Goal: Communication & Community: Participate in discussion

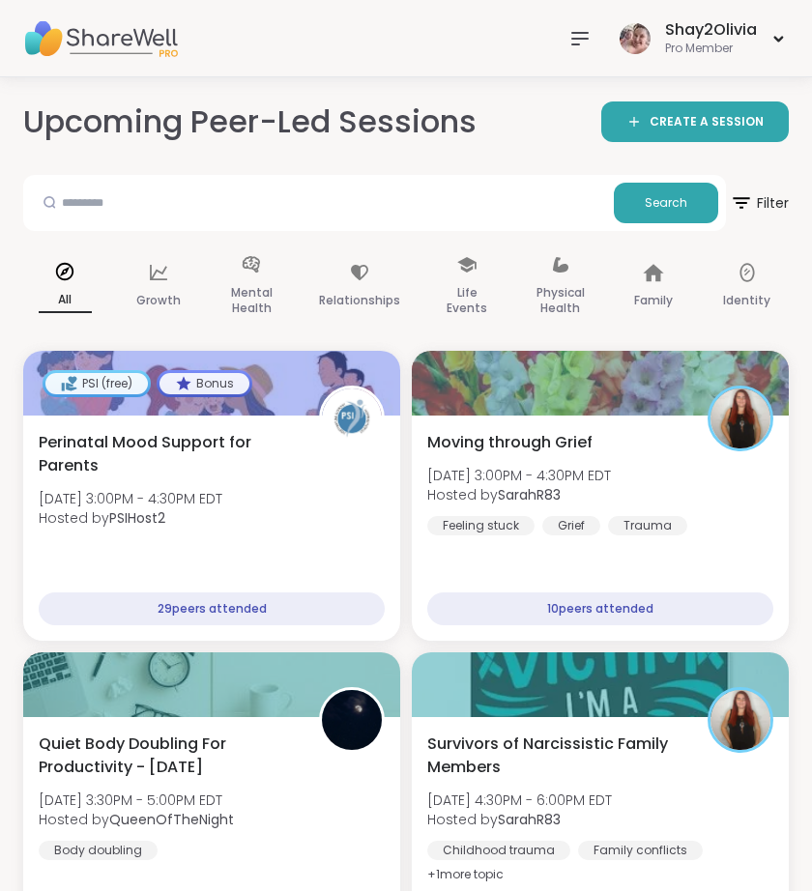
click at [566, 30] on div at bounding box center [579, 38] width 39 height 39
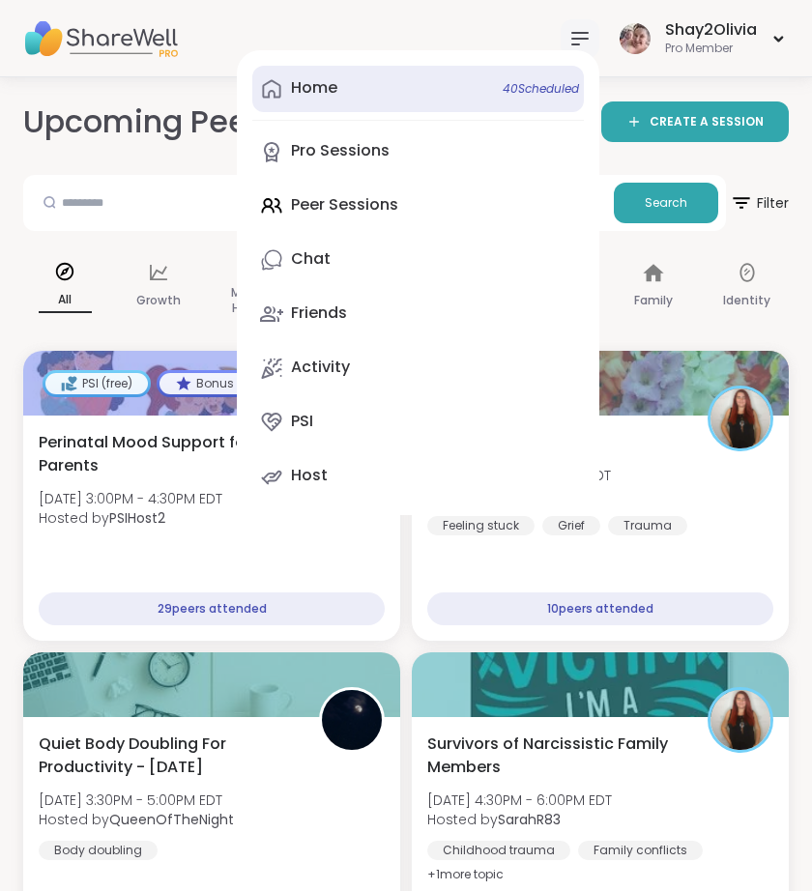
click at [356, 105] on link "Home 40 Scheduled" at bounding box center [417, 89] width 331 height 46
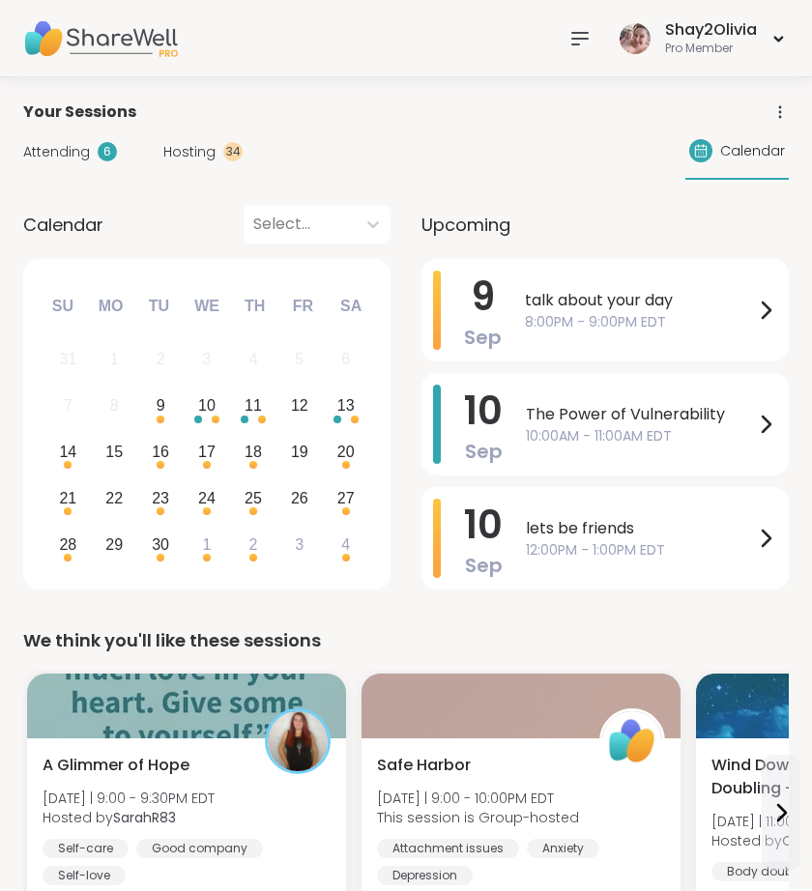
click at [536, 332] on div "talk about your day 8:00PM - 9:00PM EDT" at bounding box center [651, 310] width 252 height 79
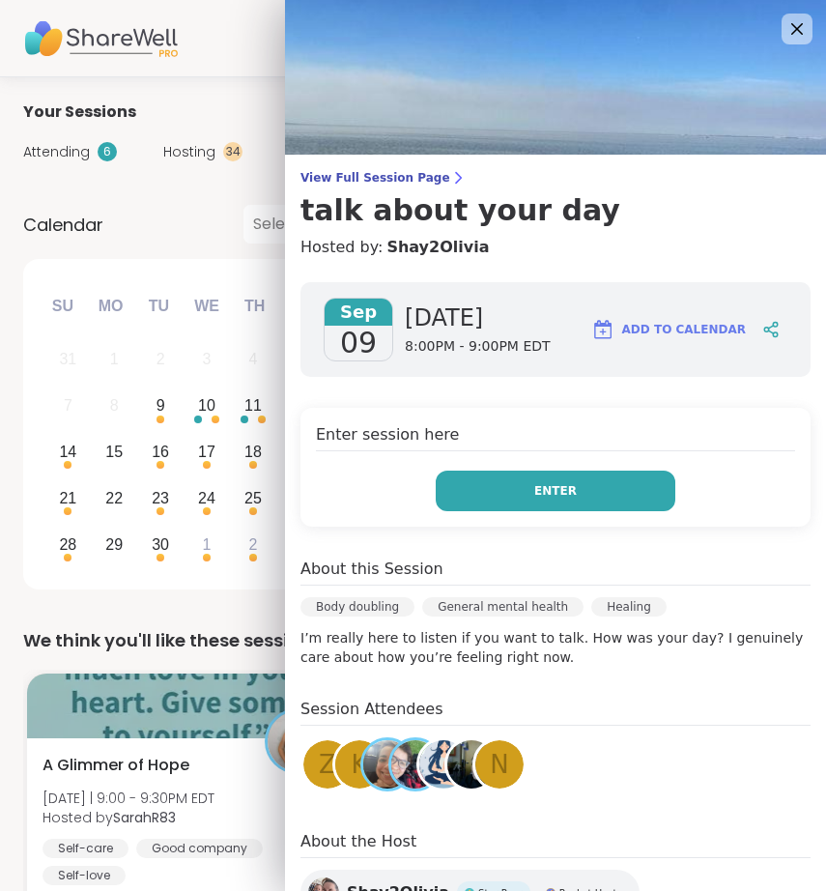
click at [528, 501] on button "Enter" at bounding box center [556, 491] width 240 height 41
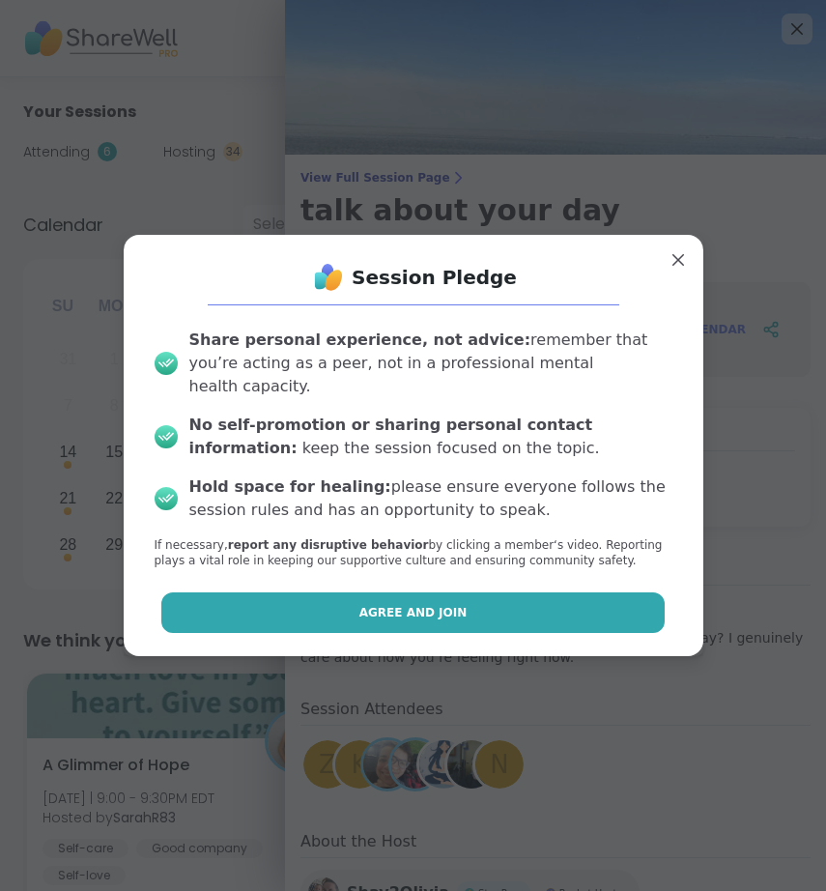
click at [504, 609] on button "Agree and Join" at bounding box center [412, 612] width 503 height 41
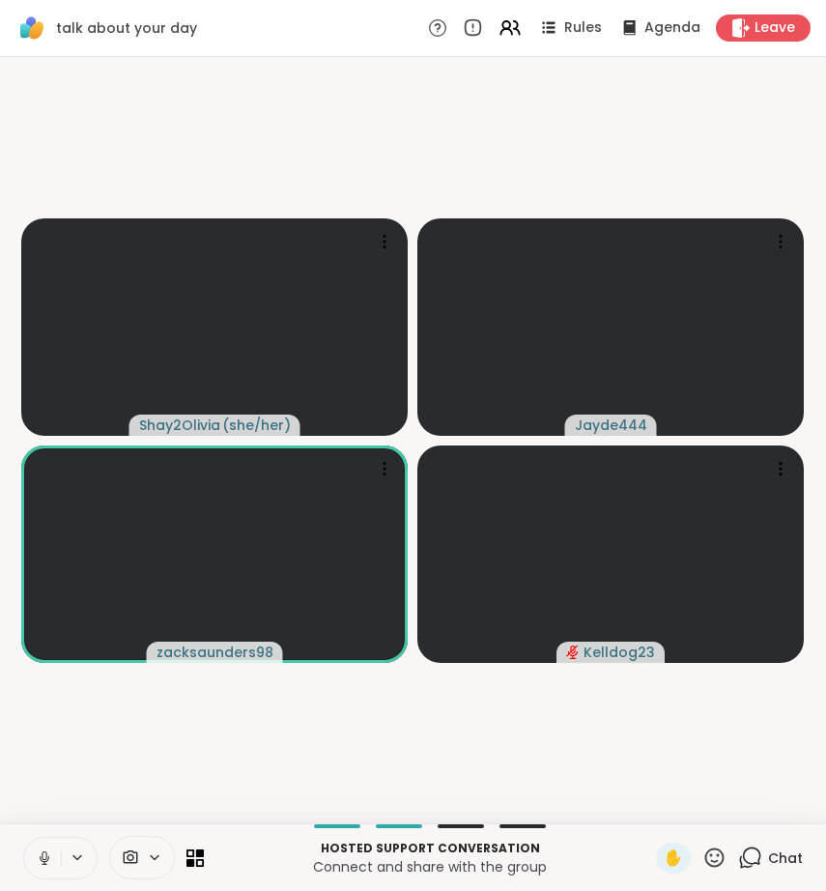
click at [47, 862] on icon at bounding box center [44, 857] width 17 height 17
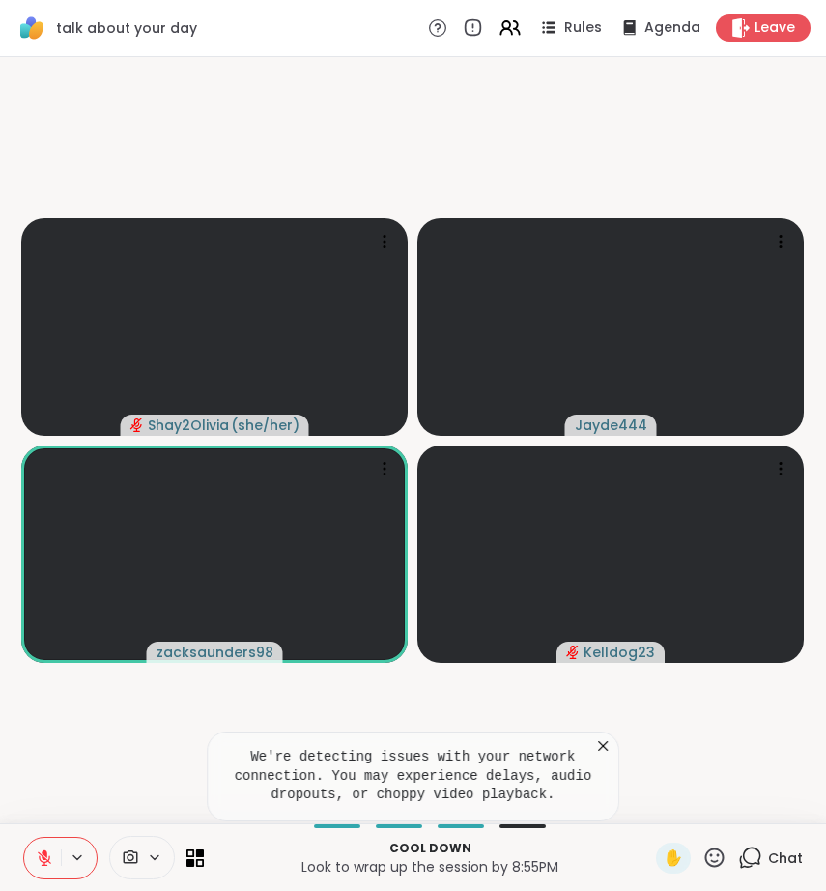
click at [600, 746] on icon at bounding box center [602, 745] width 19 height 19
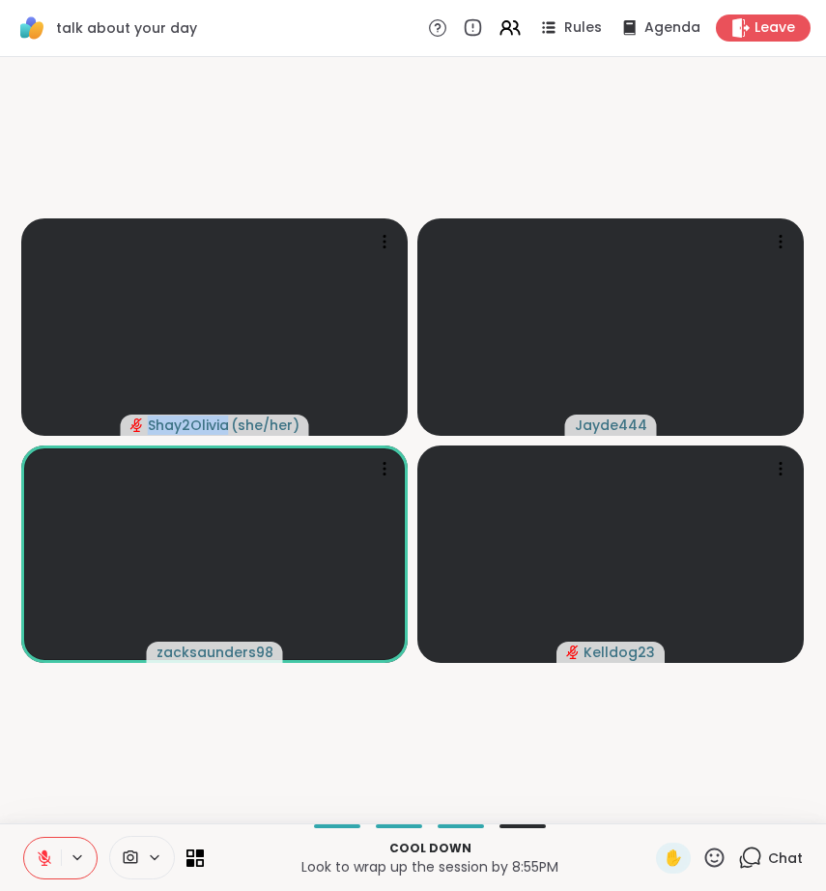
click at [600, 746] on video-player-container "Shay2Olivia ( she/her ) Jayde444 zacksaunders98 Kelldog23" at bounding box center [413, 440] width 803 height 751
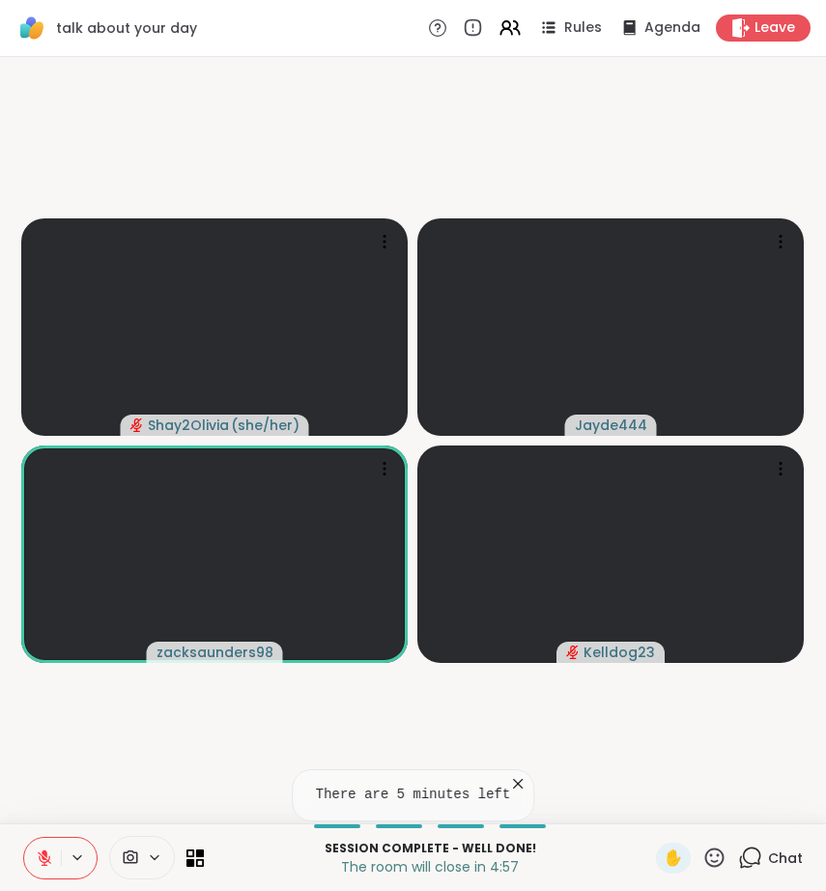
click at [524, 781] on icon at bounding box center [517, 783] width 19 height 19
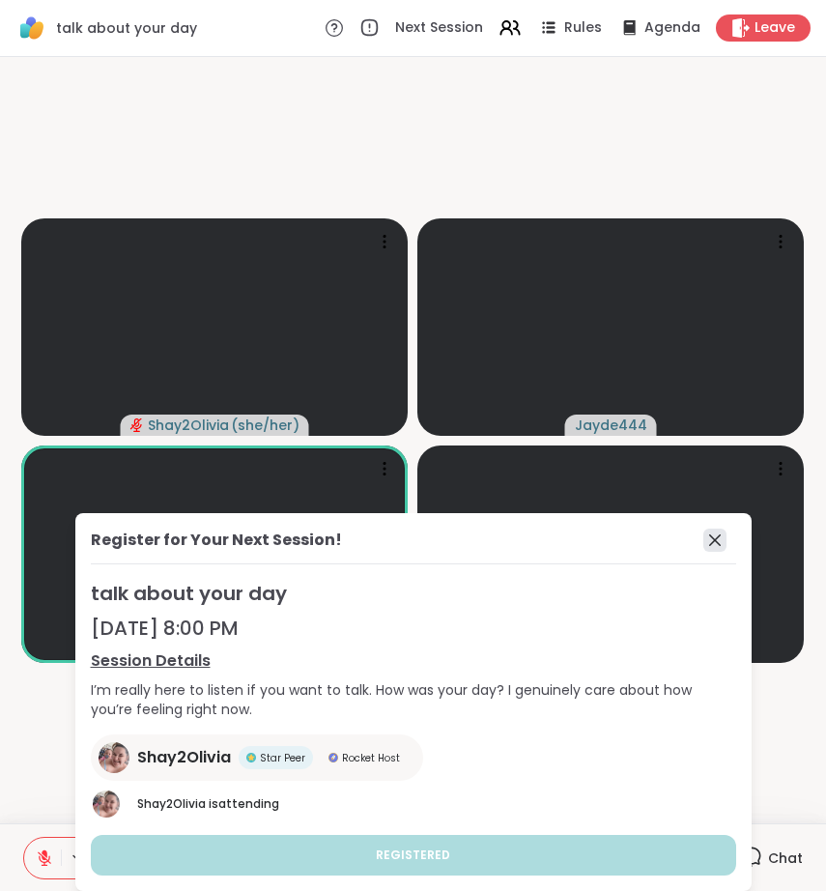
click at [709, 535] on icon at bounding box center [715, 540] width 12 height 12
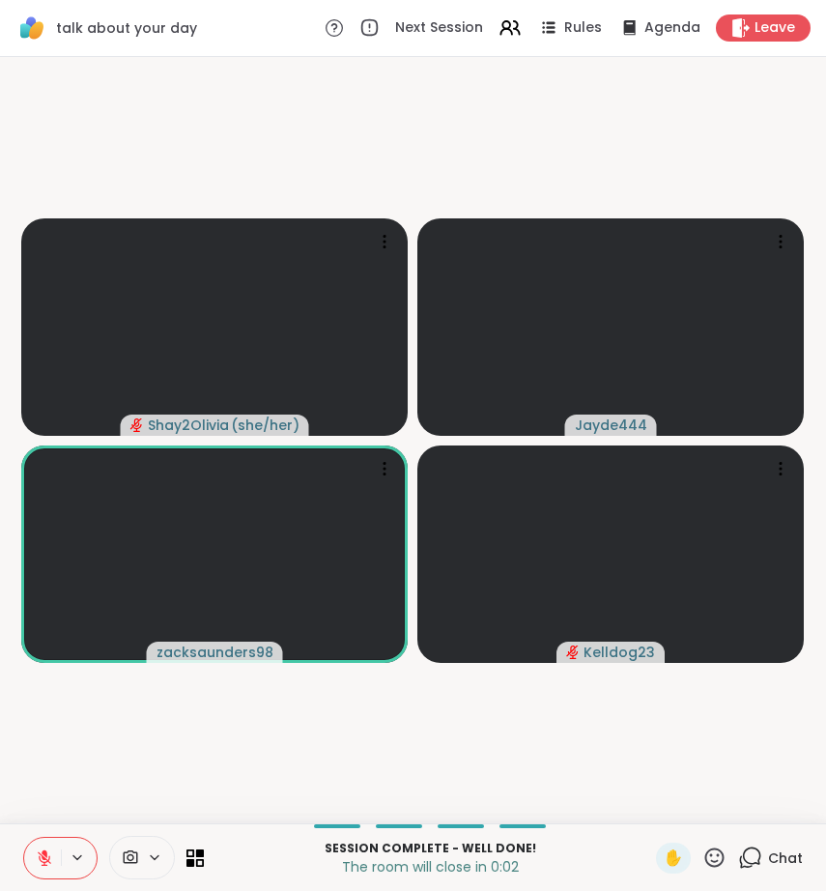
click at [46, 861] on icon at bounding box center [45, 858] width 14 height 14
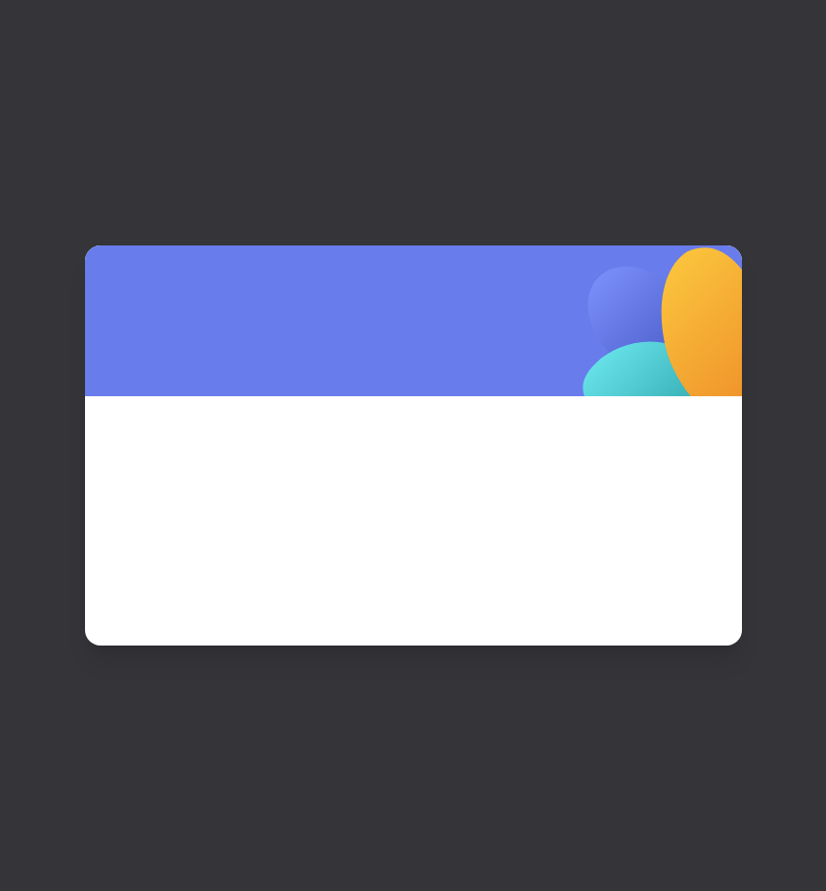
click at [760, 28] on div at bounding box center [413, 445] width 826 height 891
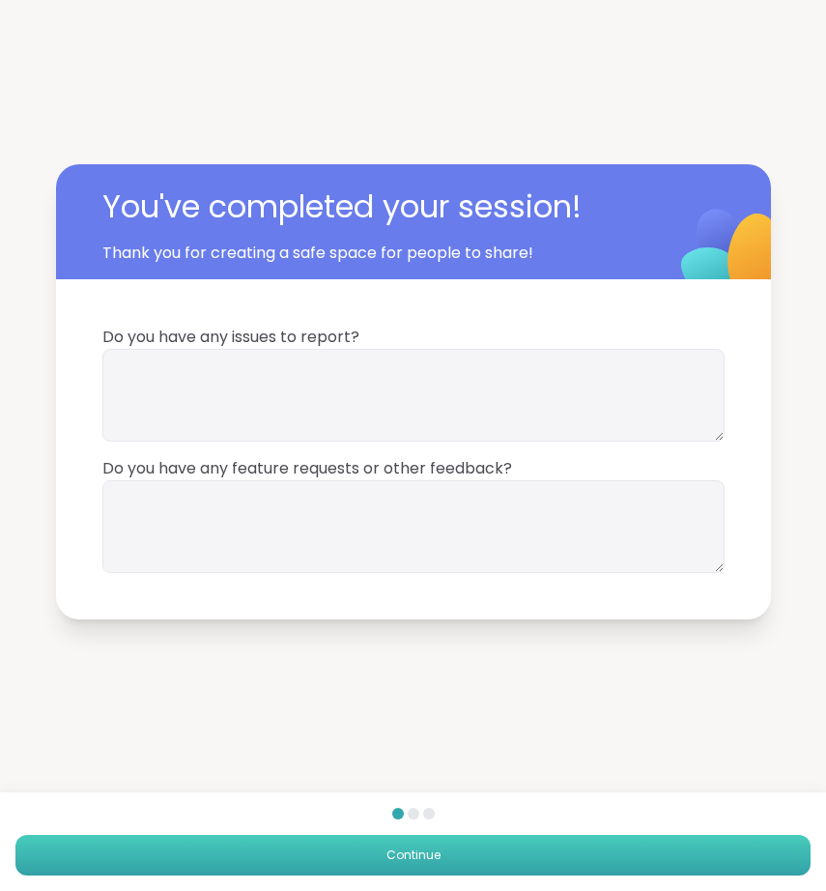
click at [413, 836] on button "Continue" at bounding box center [412, 855] width 795 height 41
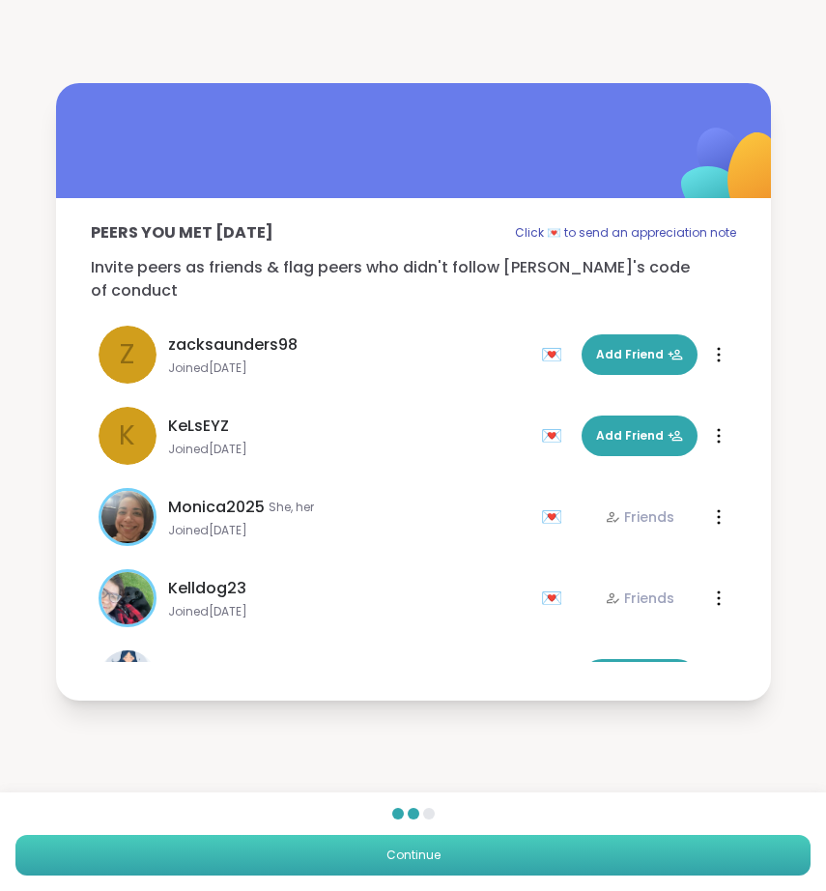
click at [375, 866] on button "Continue" at bounding box center [412, 855] width 795 height 41
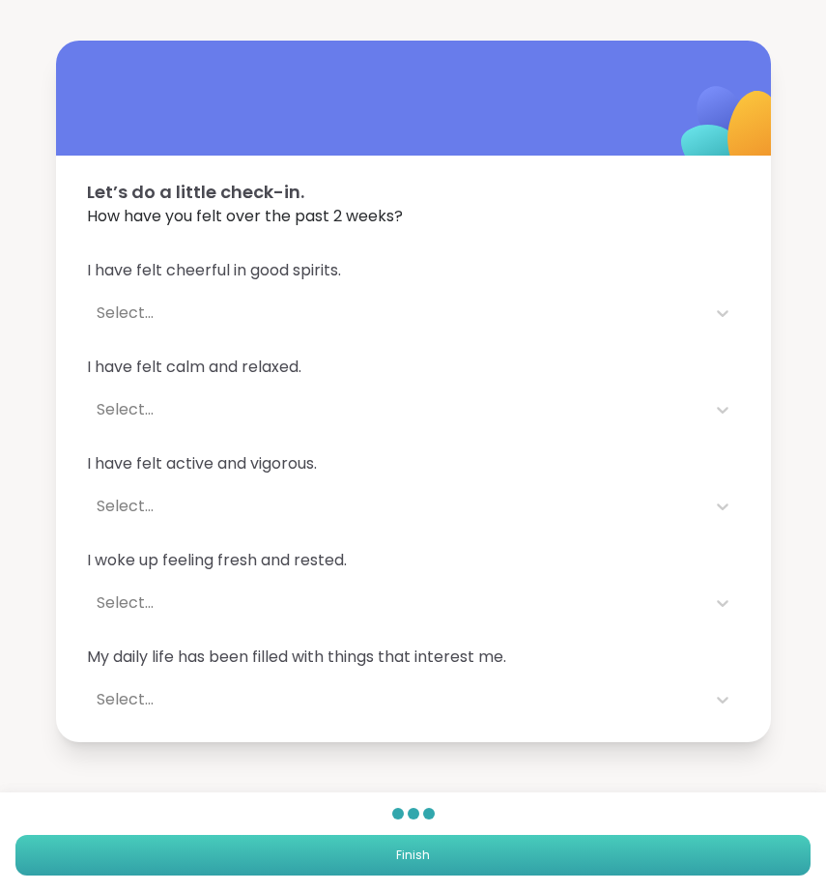
click at [375, 866] on button "Finish" at bounding box center [412, 855] width 795 height 41
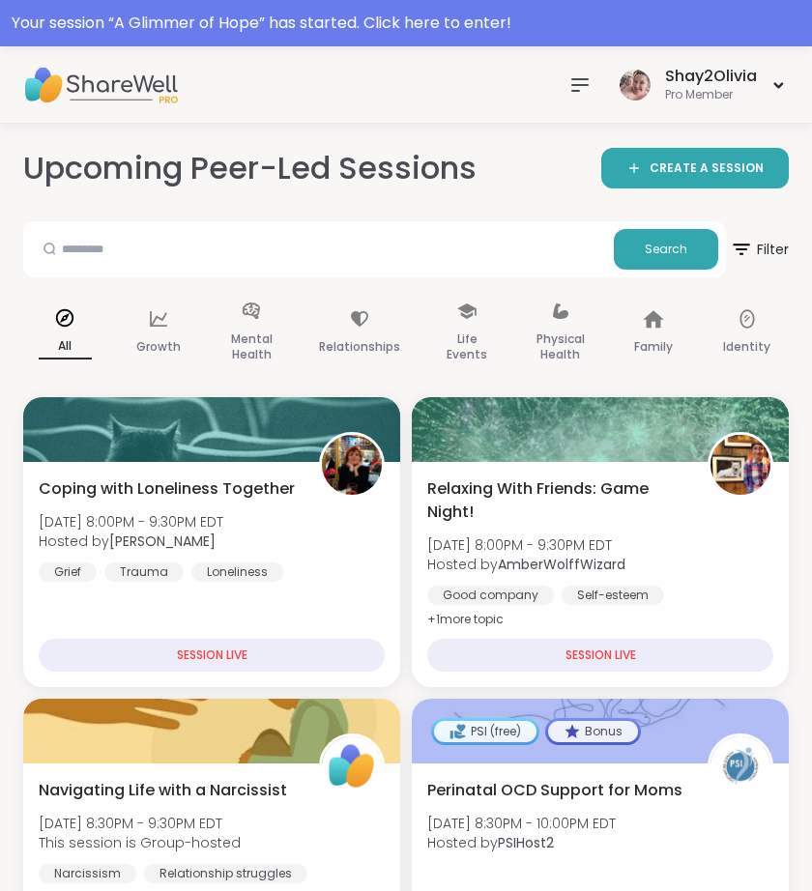
click at [577, 81] on icon at bounding box center [579, 84] width 23 height 23
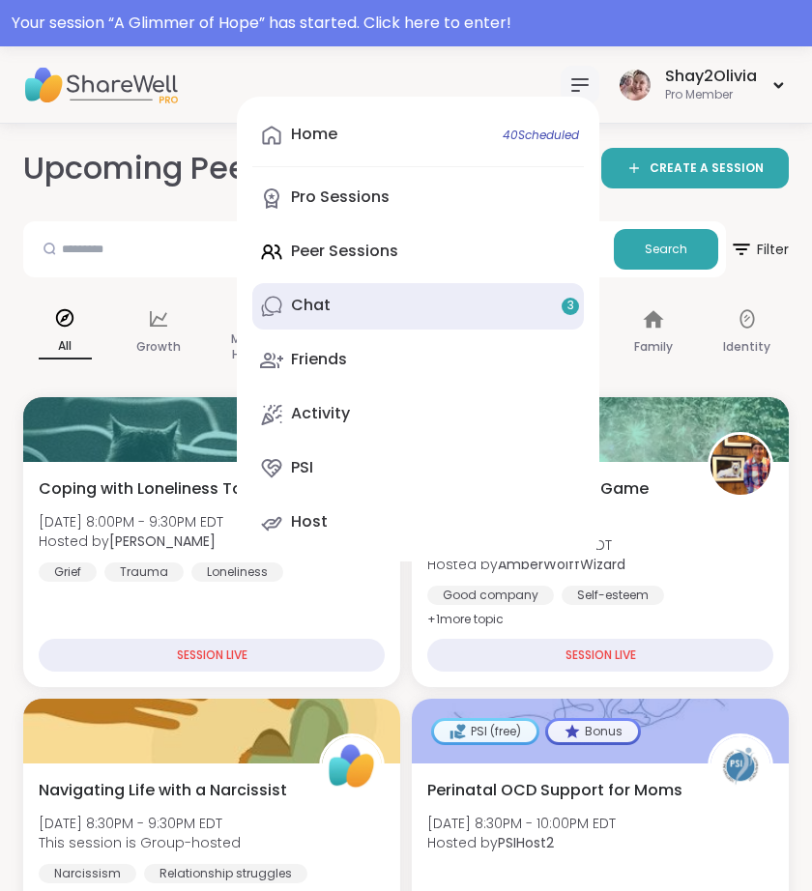
click at [421, 294] on link "Chat 3" at bounding box center [417, 306] width 331 height 46
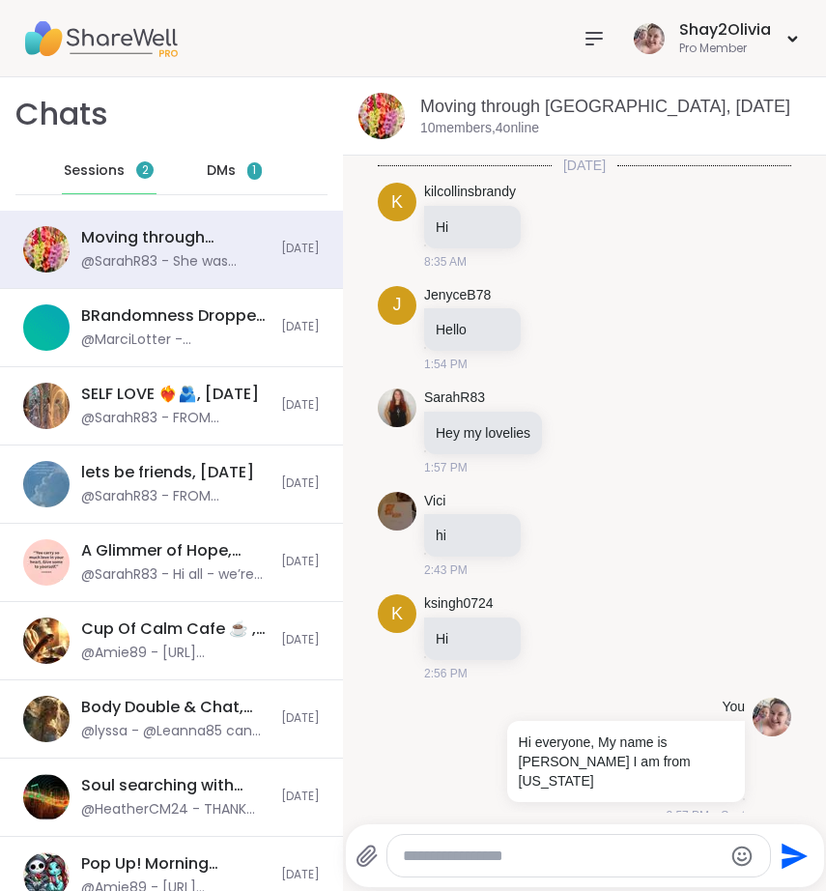
scroll to position [10238, 0]
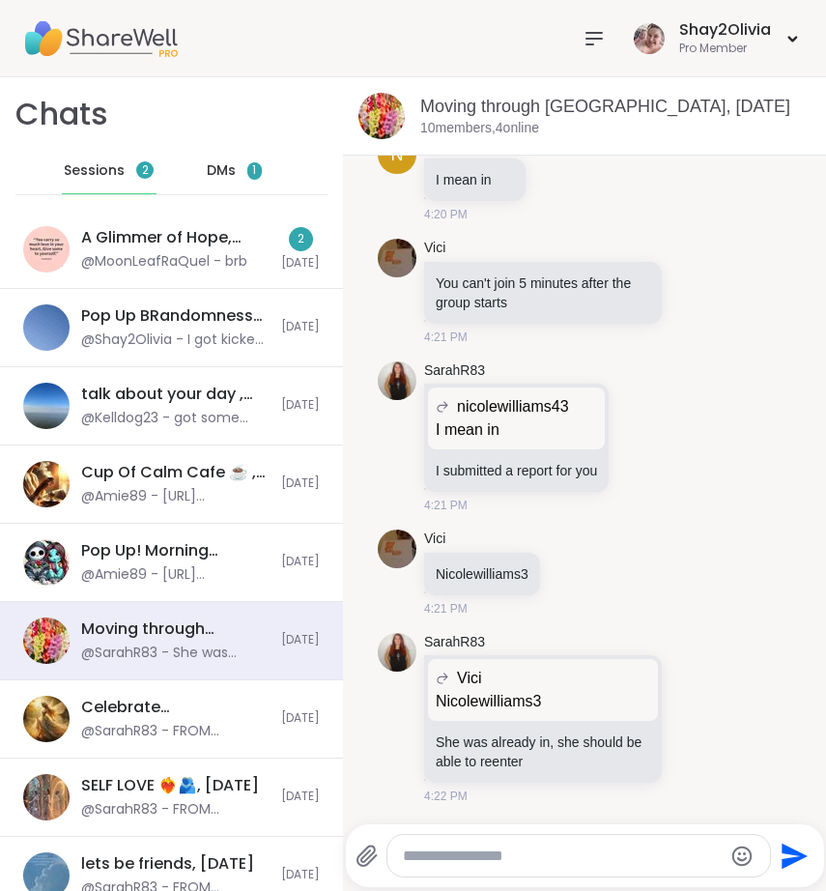
click at [207, 176] on span "DMs" at bounding box center [221, 170] width 29 height 19
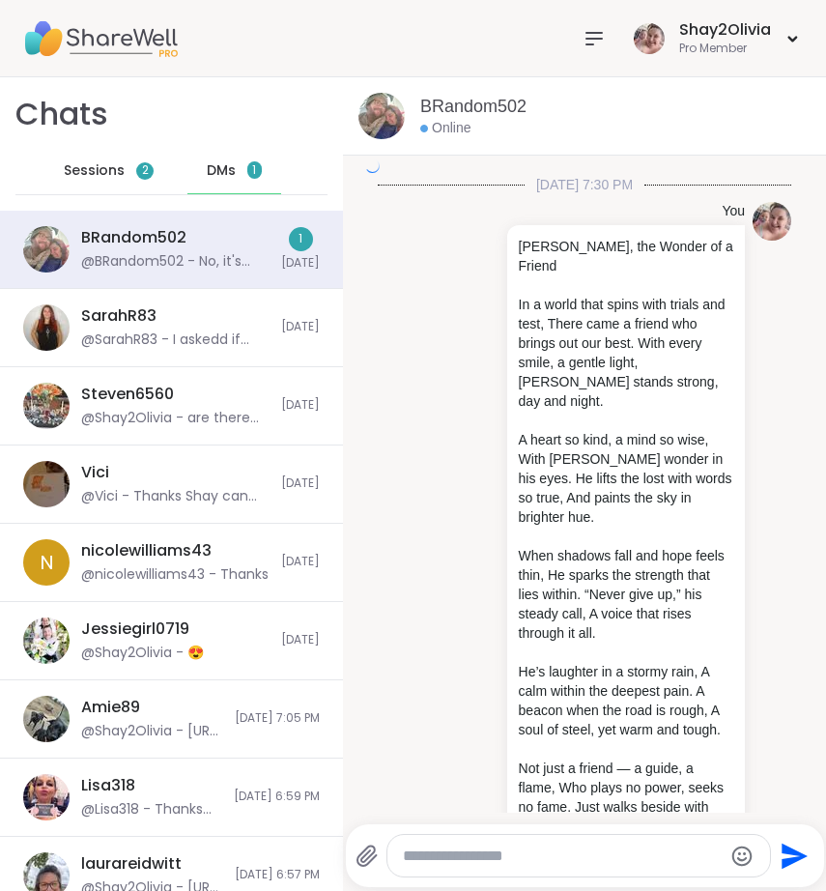
scroll to position [9828, 0]
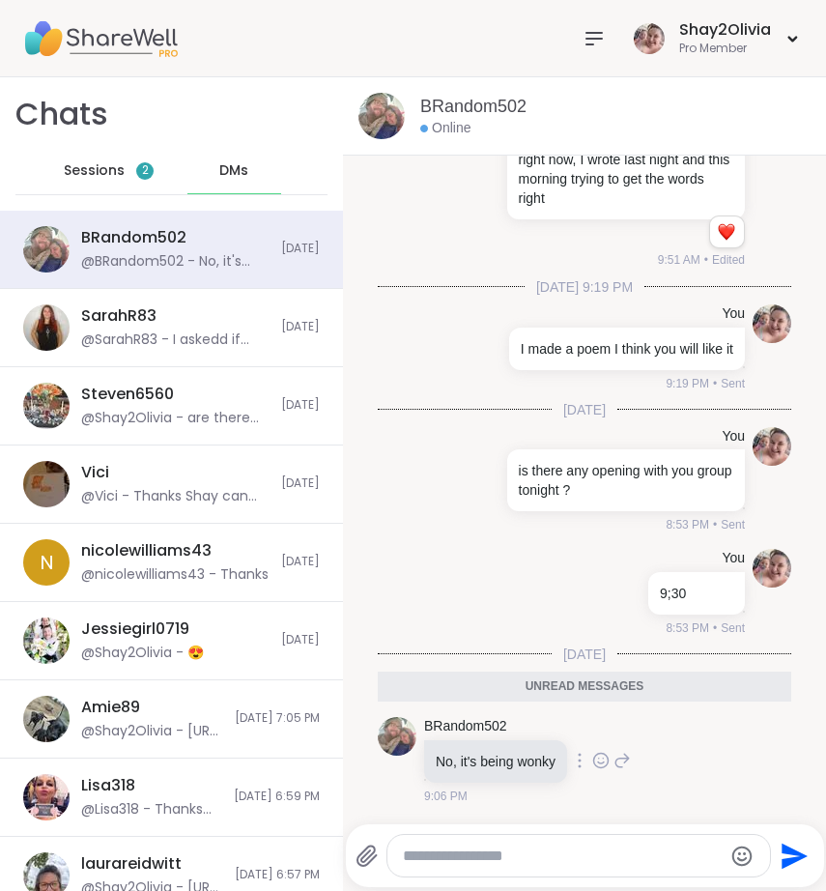
click at [614, 759] on icon at bounding box center [622, 760] width 17 height 23
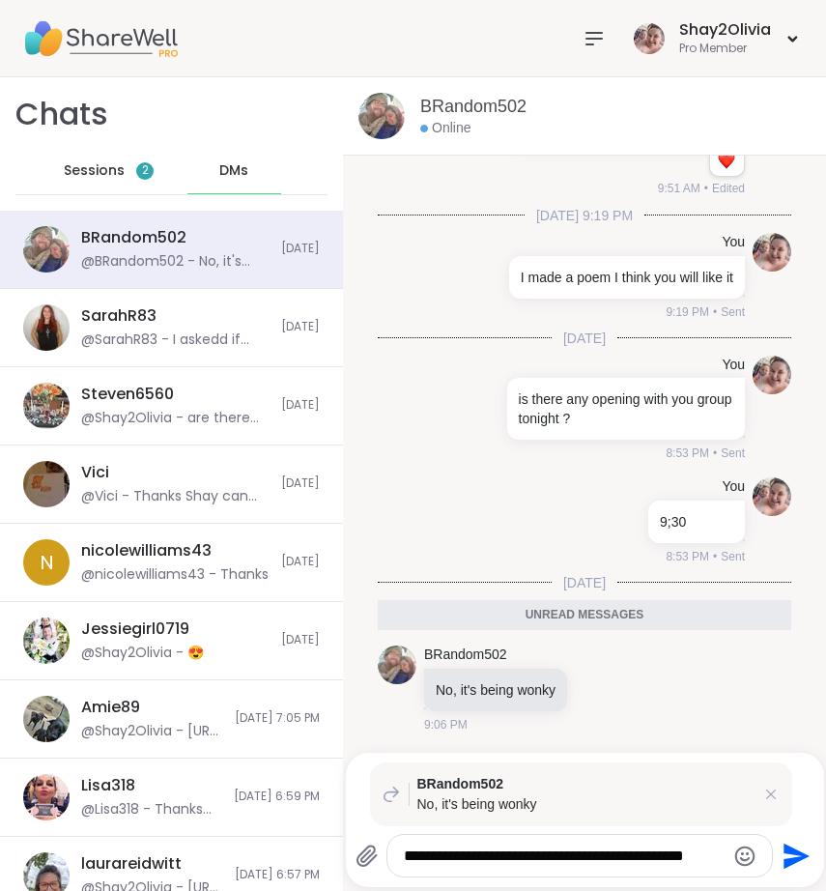
type textarea "**********"
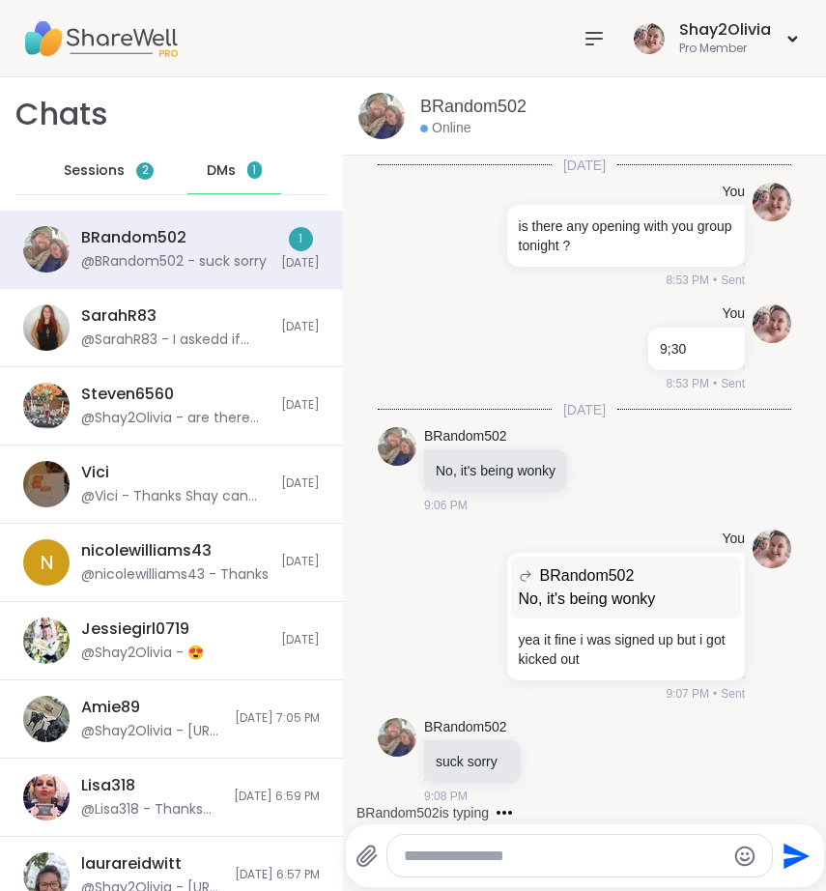
scroll to position [10073, 0]
click at [567, 759] on icon at bounding box center [575, 760] width 17 height 23
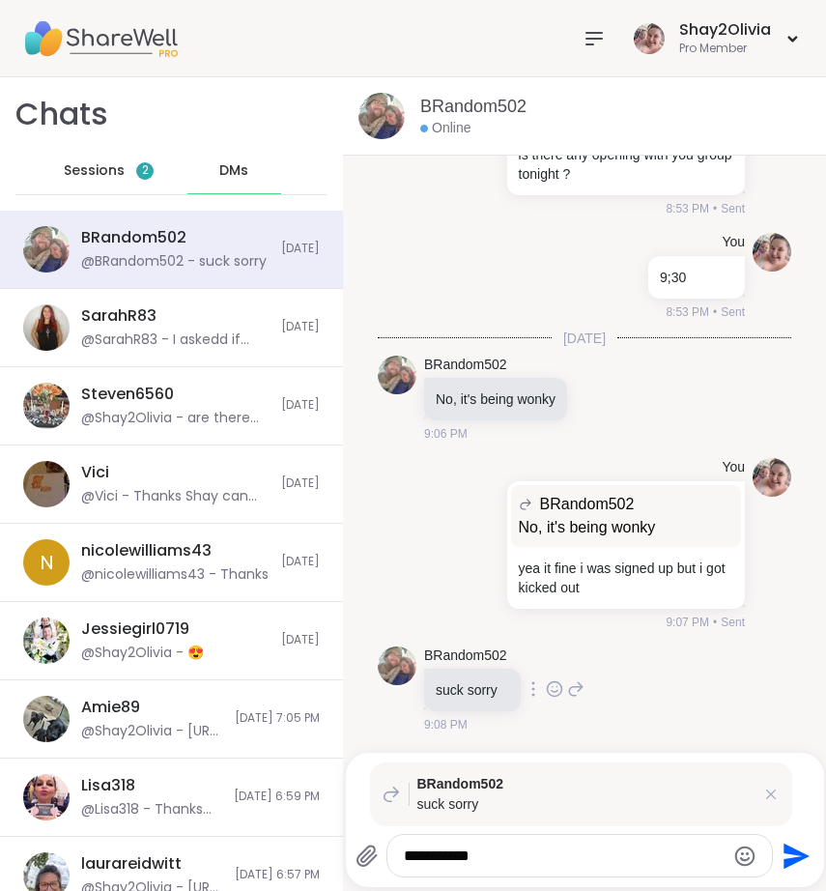
type textarea "**********"
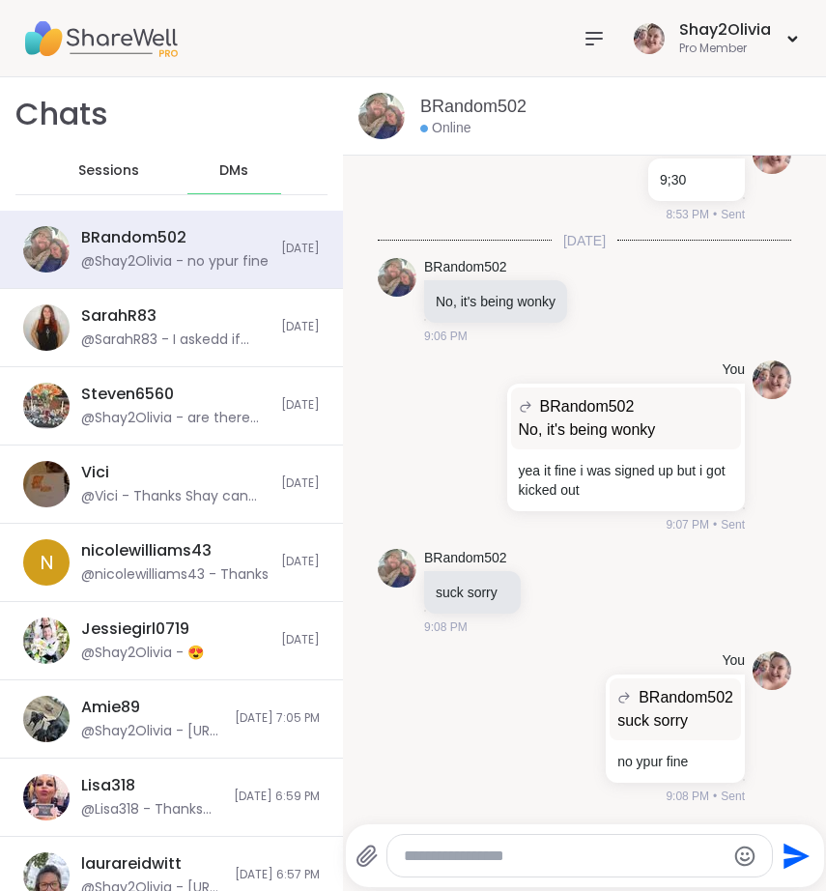
click at [108, 169] on span "Sessions" at bounding box center [108, 170] width 61 height 19
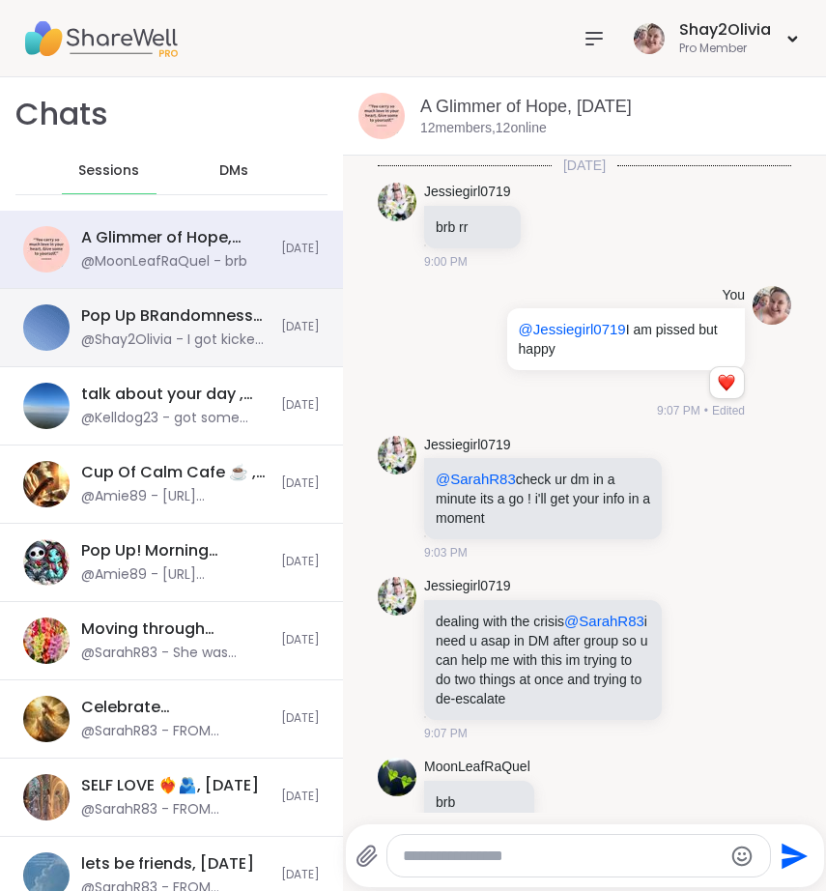
scroll to position [59, 0]
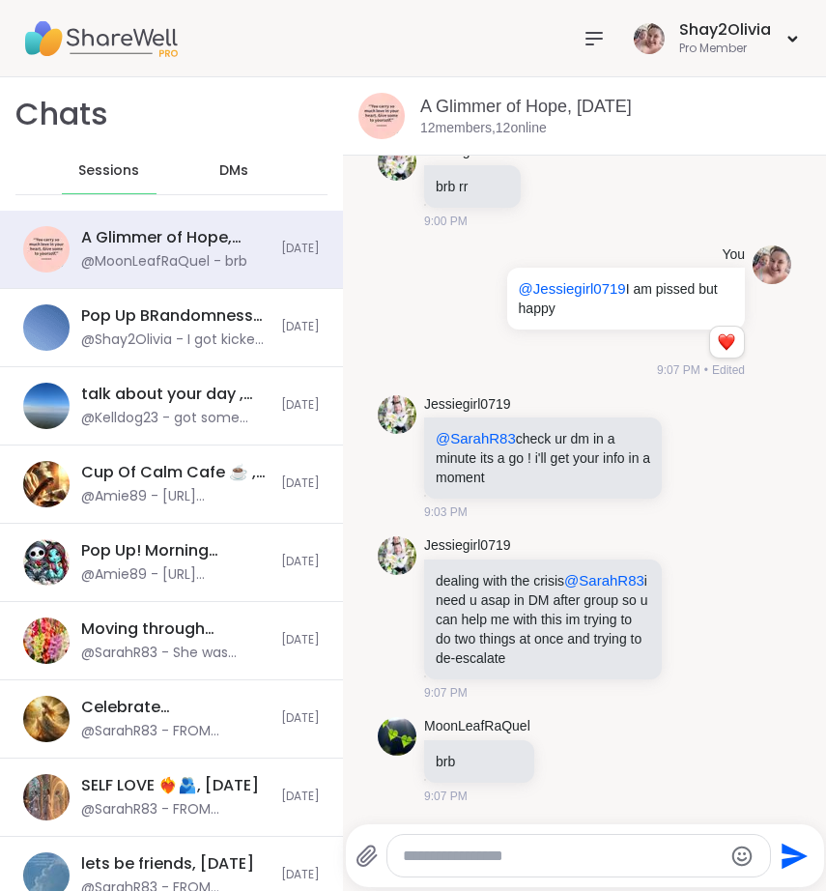
click at [451, 851] on textarea "Type your message" at bounding box center [563, 855] width 320 height 19
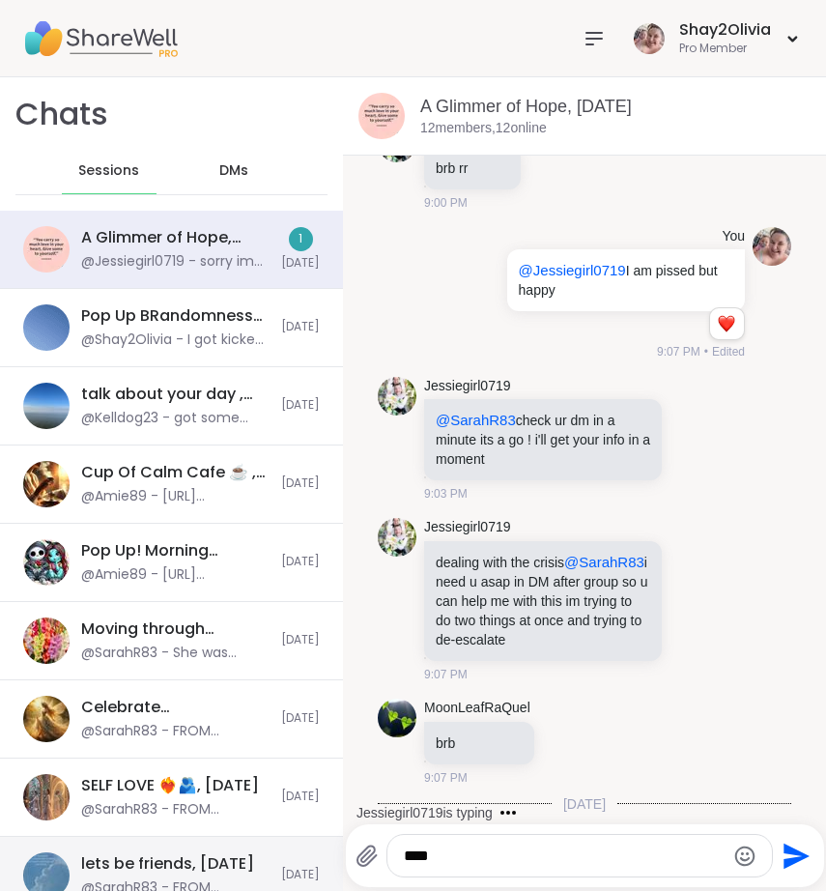
scroll to position [182, 0]
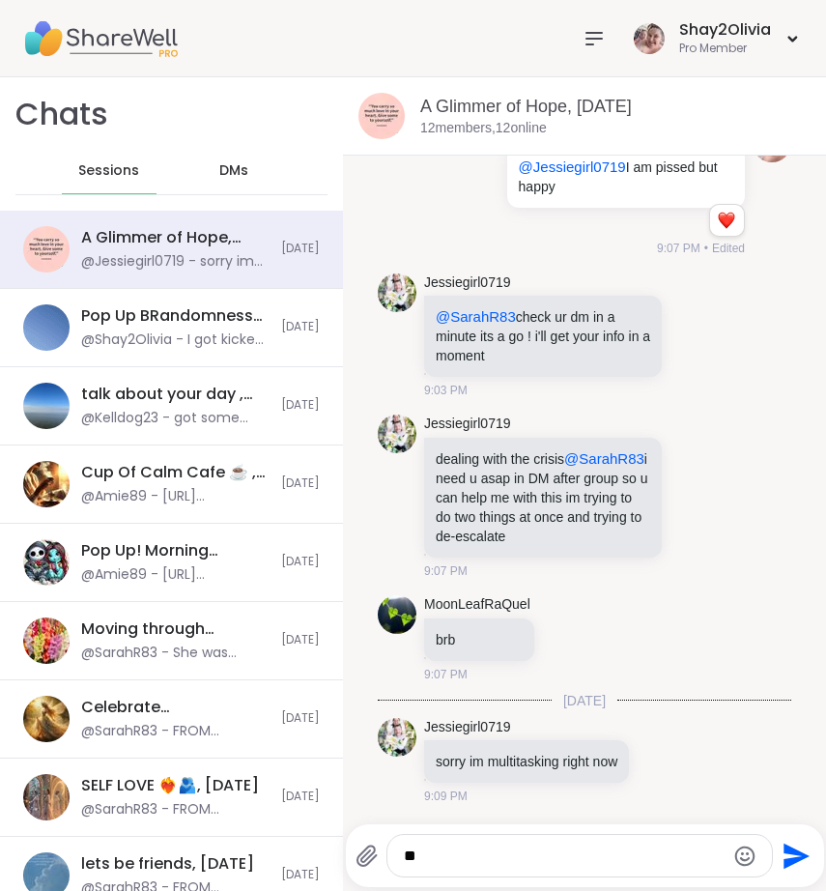
type textarea "*"
type textarea "**********"
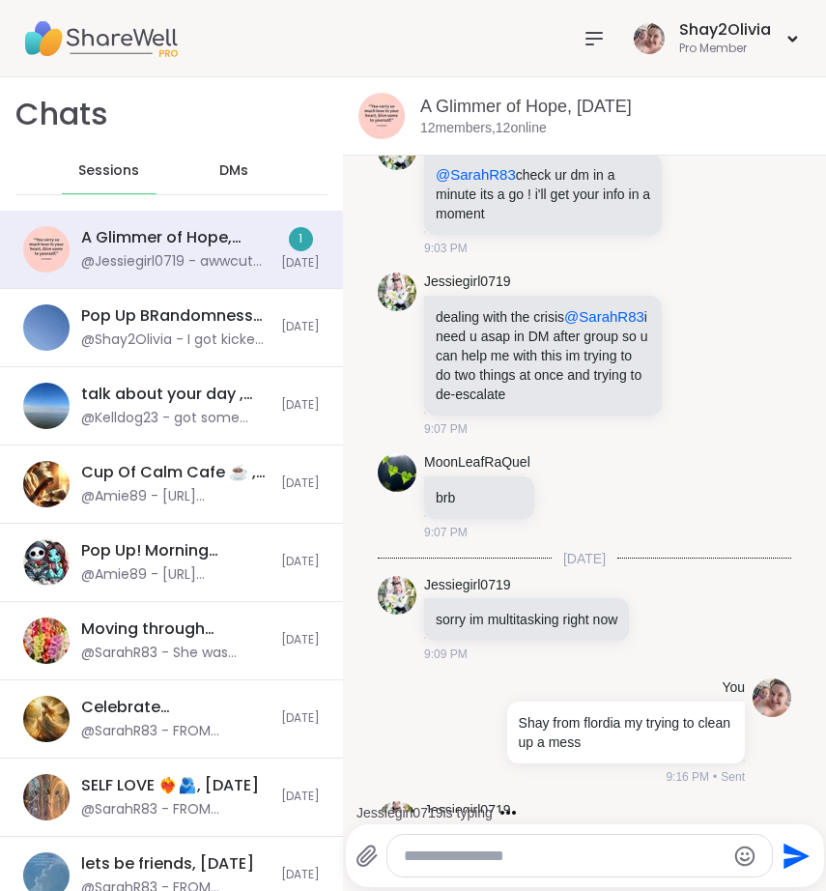
scroll to position [426, 0]
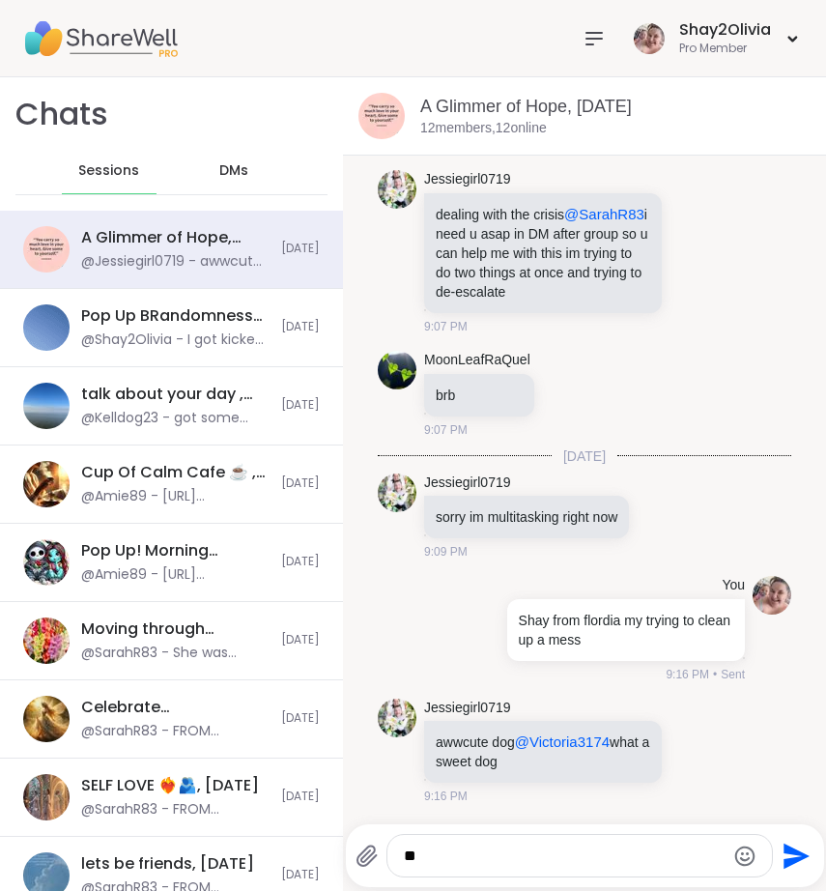
type textarea "*"
type textarea "**********"
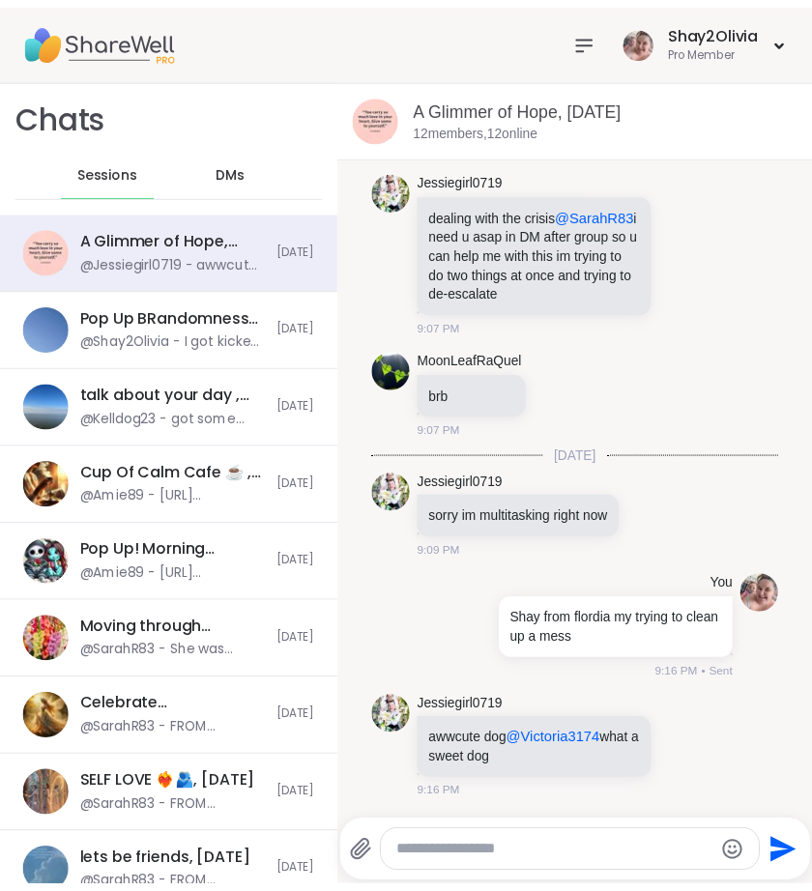
scroll to position [549, 0]
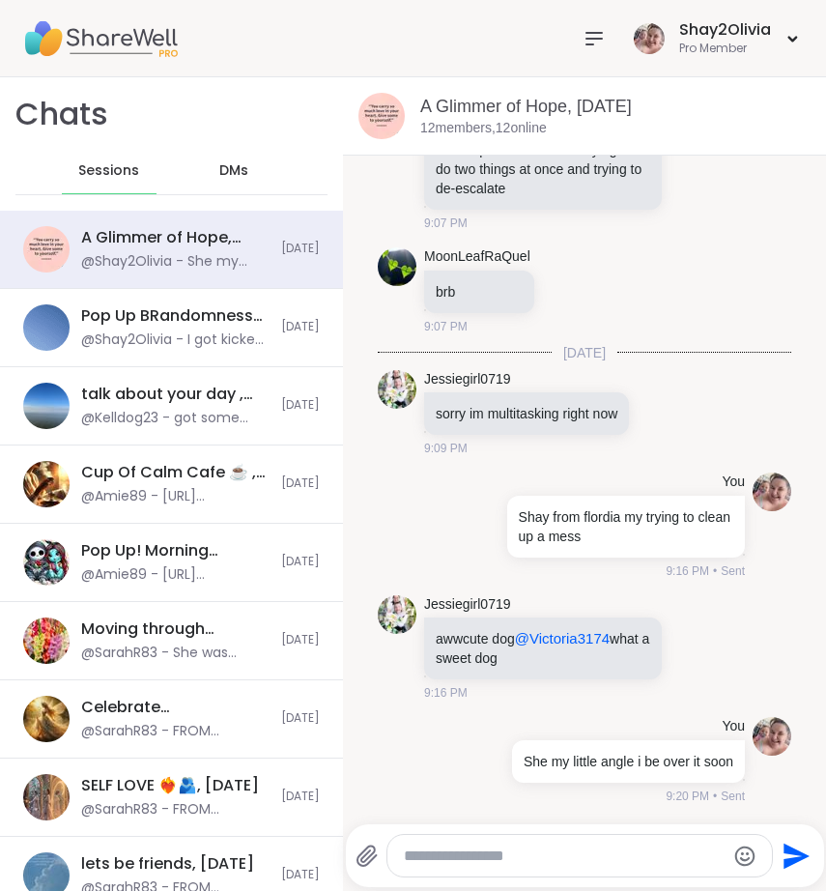
click at [583, 35] on icon at bounding box center [594, 38] width 23 height 23
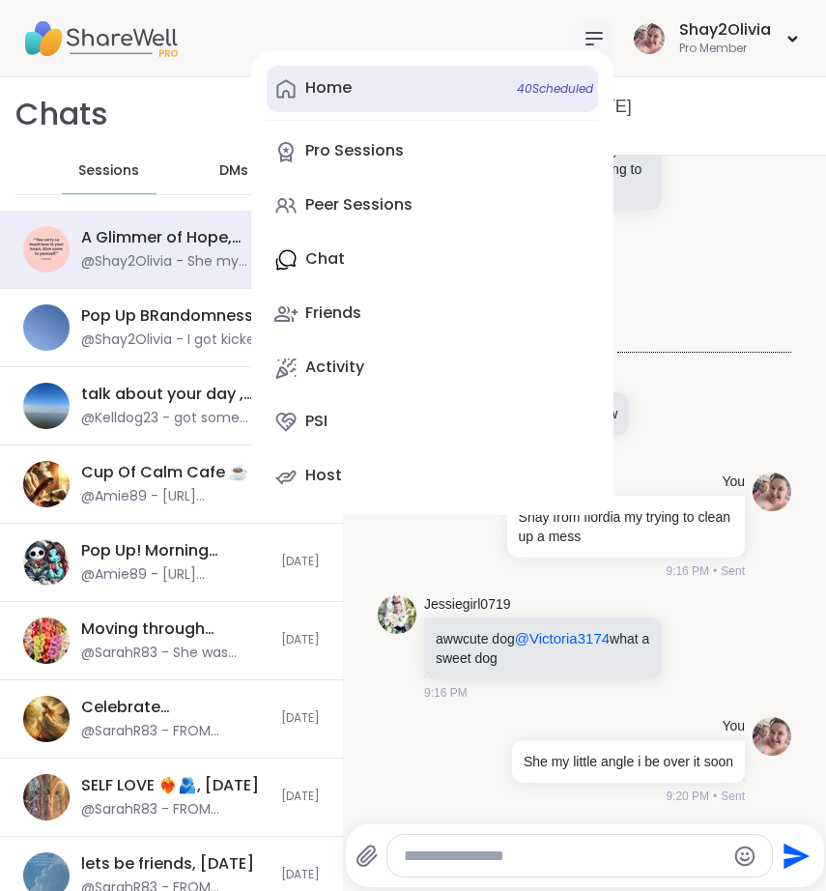
click at [425, 83] on link "Home 40 Scheduled" at bounding box center [432, 89] width 331 height 46
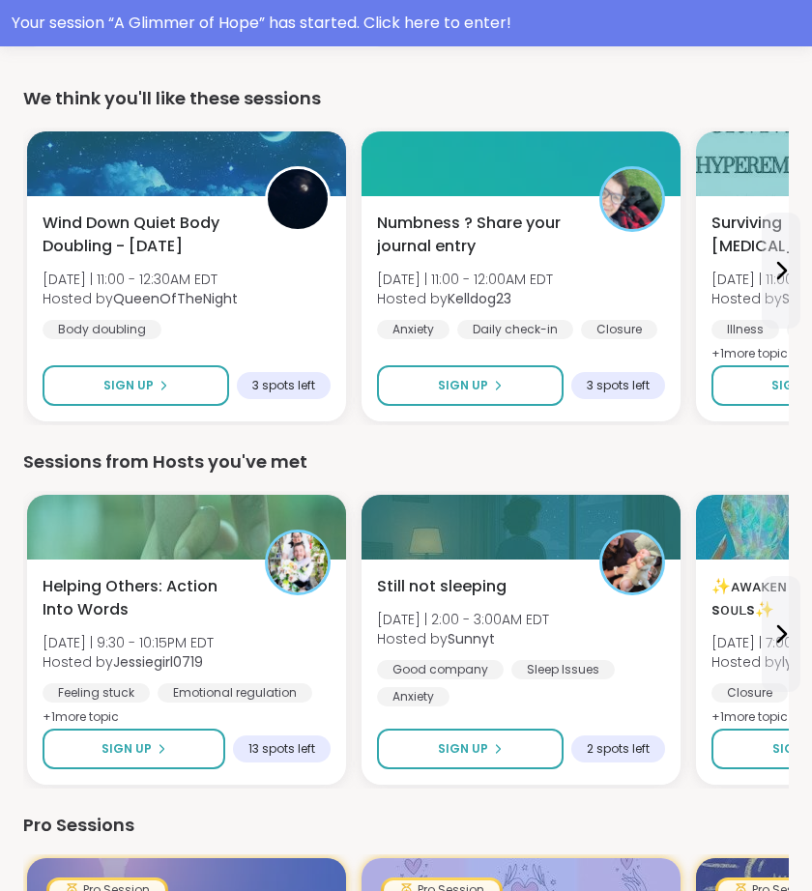
scroll to position [587, 0]
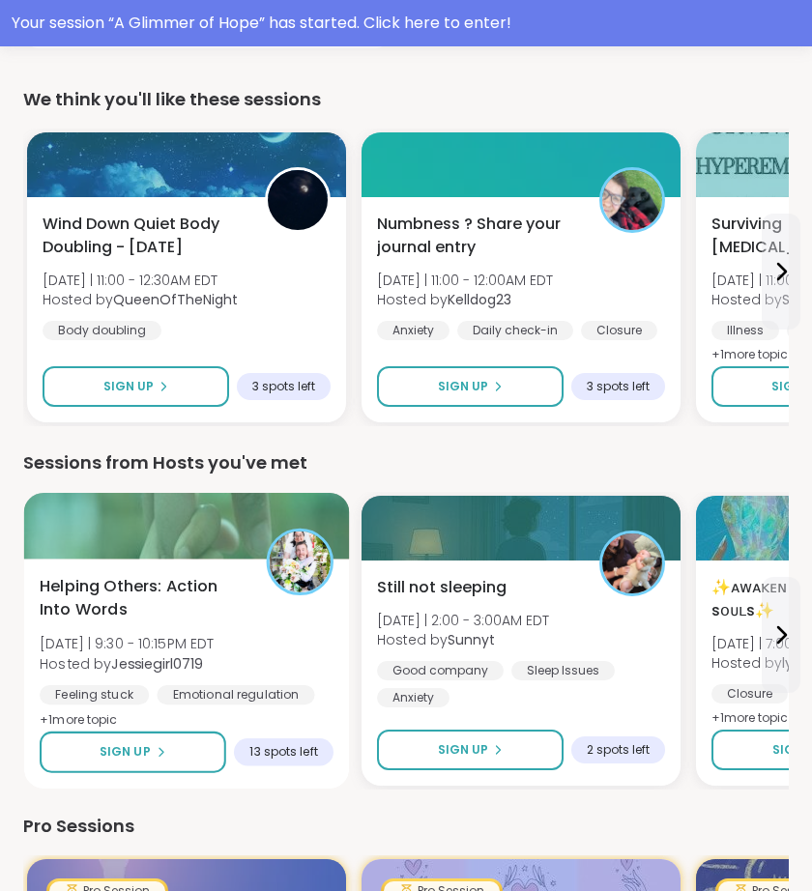
click at [240, 668] on div "Helping Others: Action Into Words [DATE] | 9:30 - 10:15PM EDT Hosted by Jessieg…" at bounding box center [187, 653] width 294 height 157
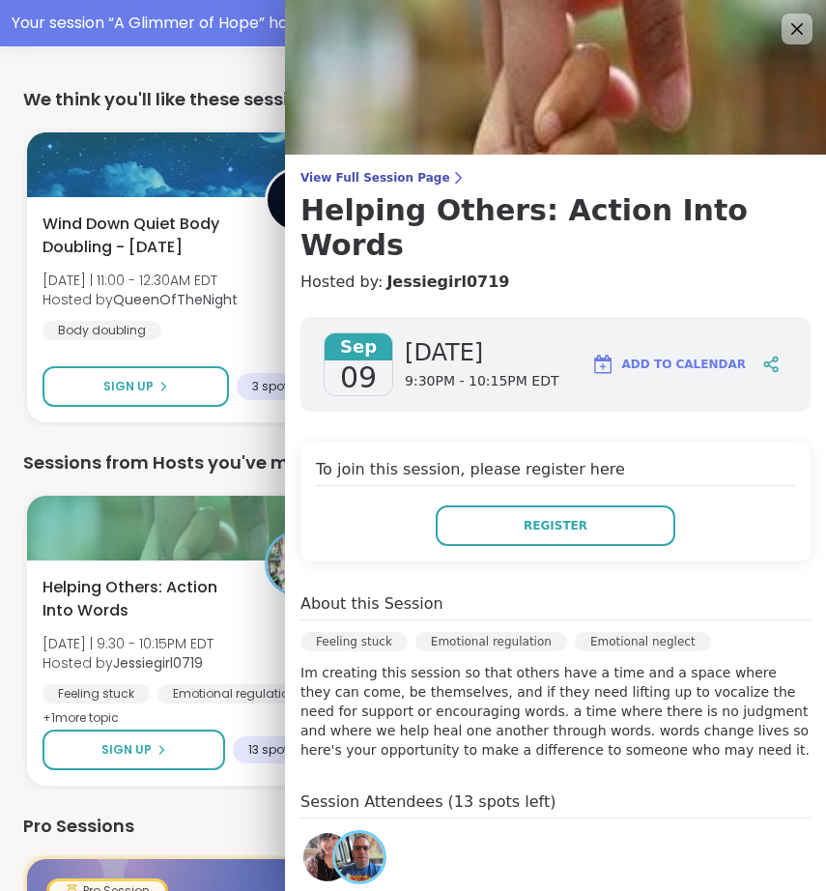
click at [207, 819] on div "Pro Sessions" at bounding box center [413, 826] width 780 height 27
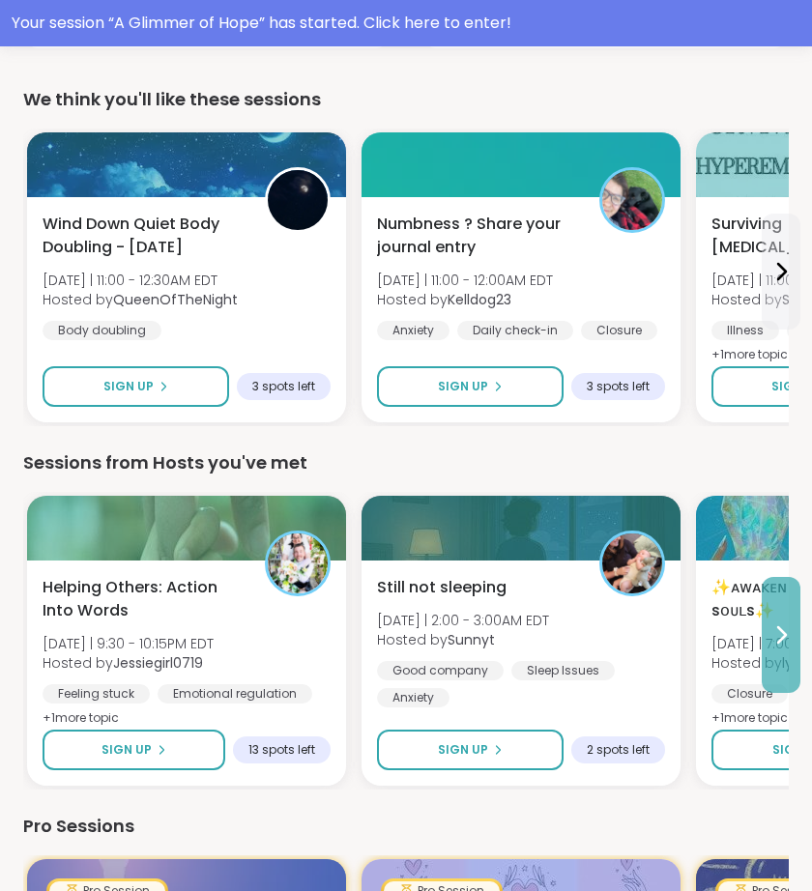
click at [780, 629] on icon at bounding box center [782, 634] width 8 height 15
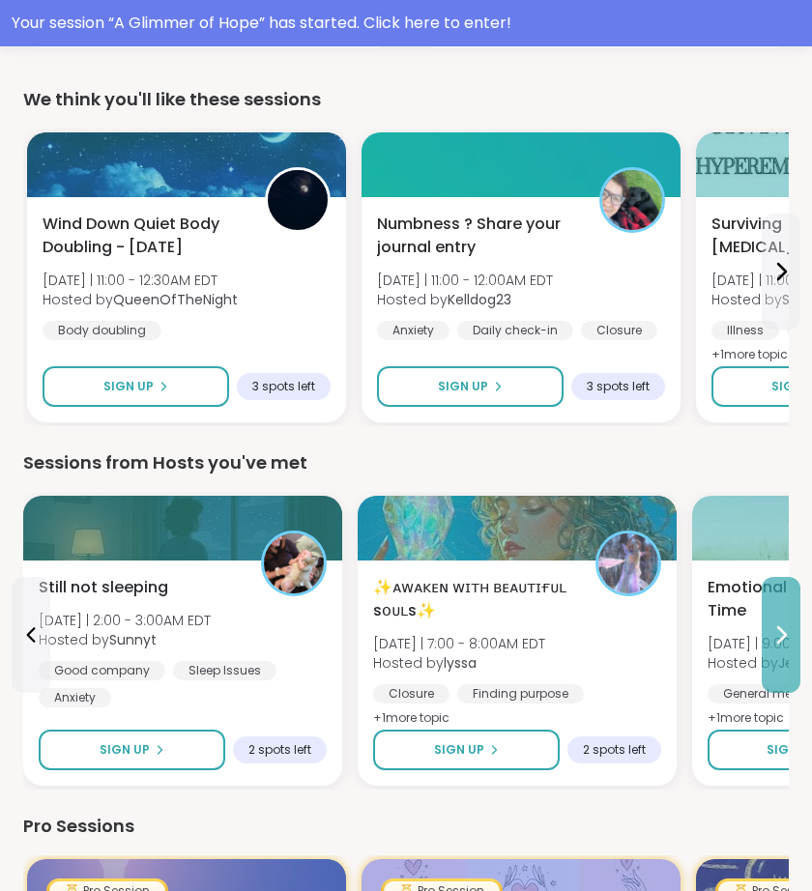
click at [793, 641] on button at bounding box center [780, 635] width 39 height 116
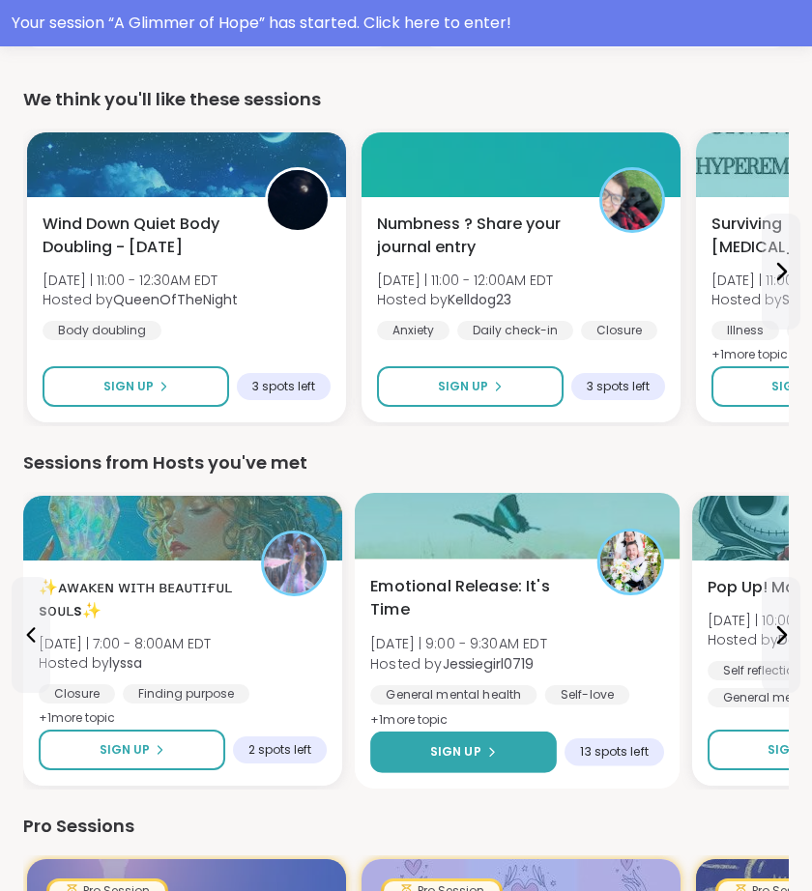
click at [500, 754] on button "Sign Up" at bounding box center [463, 752] width 186 height 42
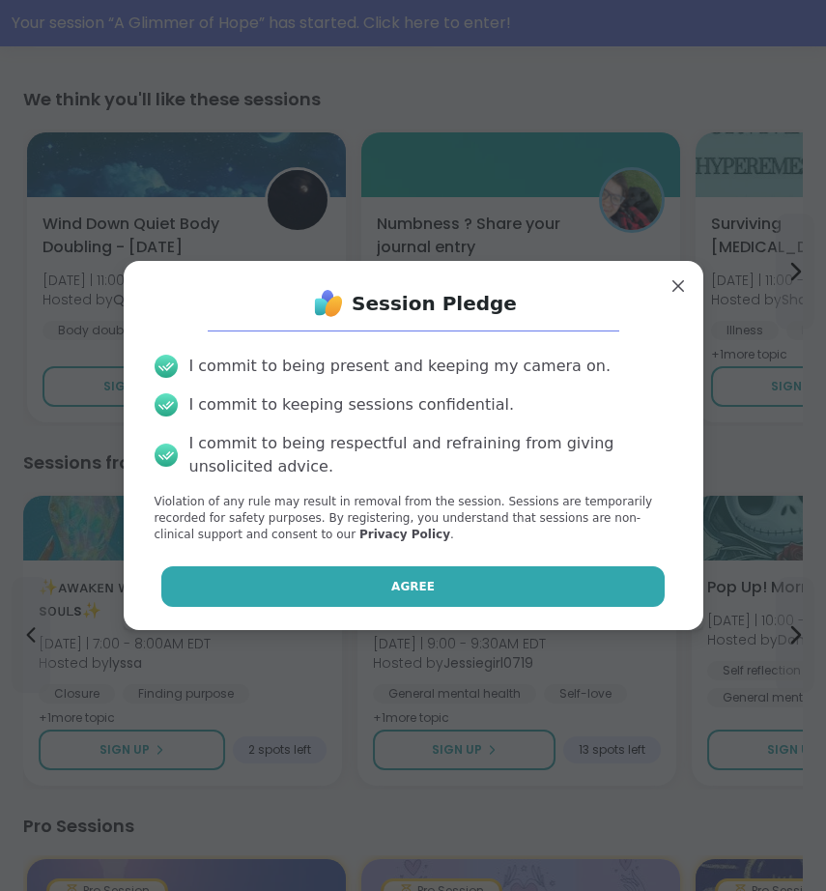
click at [529, 601] on button "Agree" at bounding box center [412, 586] width 503 height 41
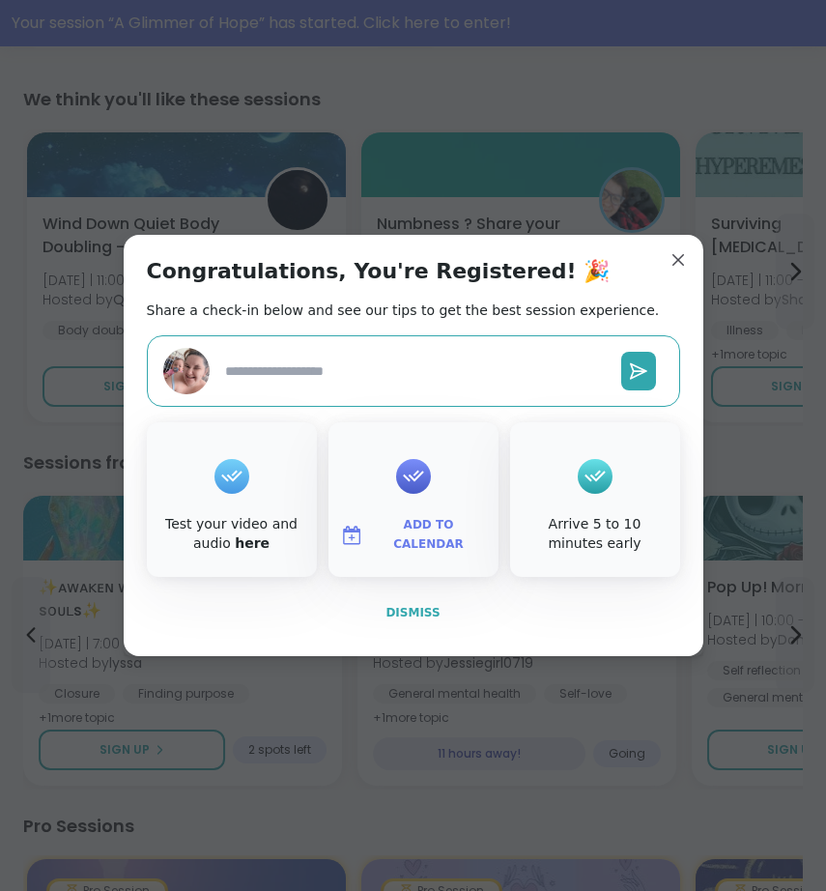
click at [398, 608] on span "Dismiss" at bounding box center [413, 613] width 54 height 14
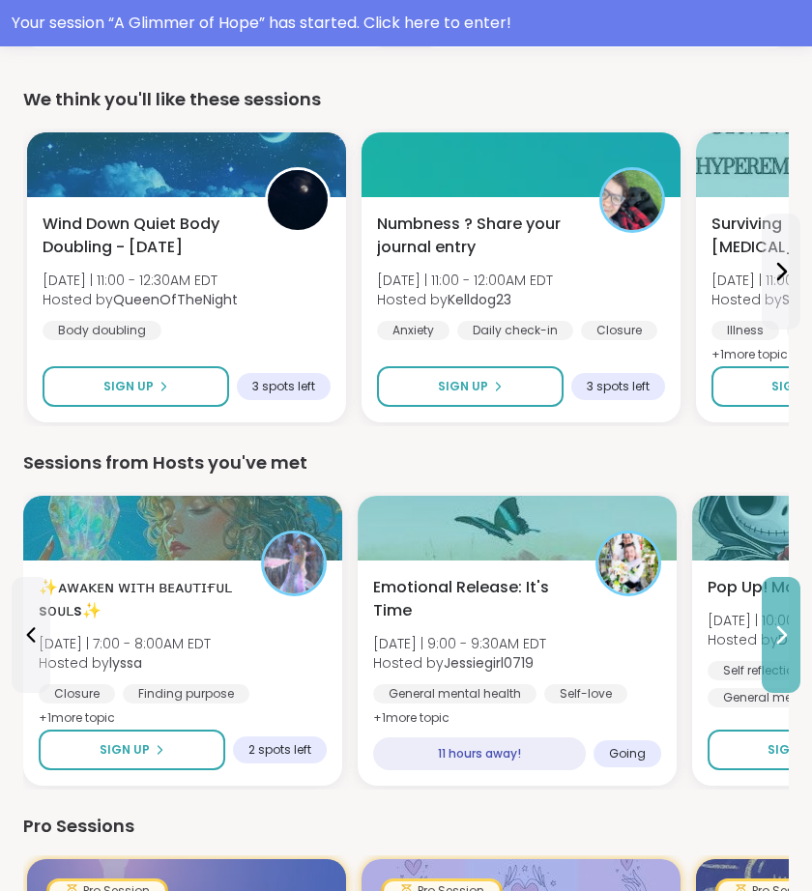
click at [788, 649] on button at bounding box center [780, 635] width 39 height 116
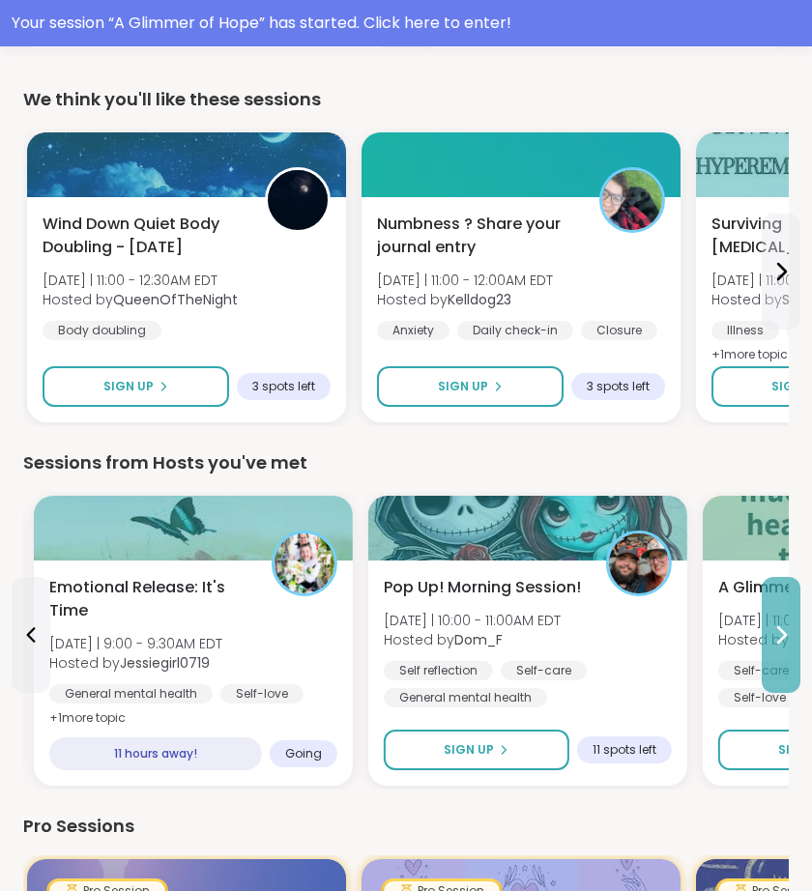
click at [788, 649] on button at bounding box center [780, 635] width 39 height 116
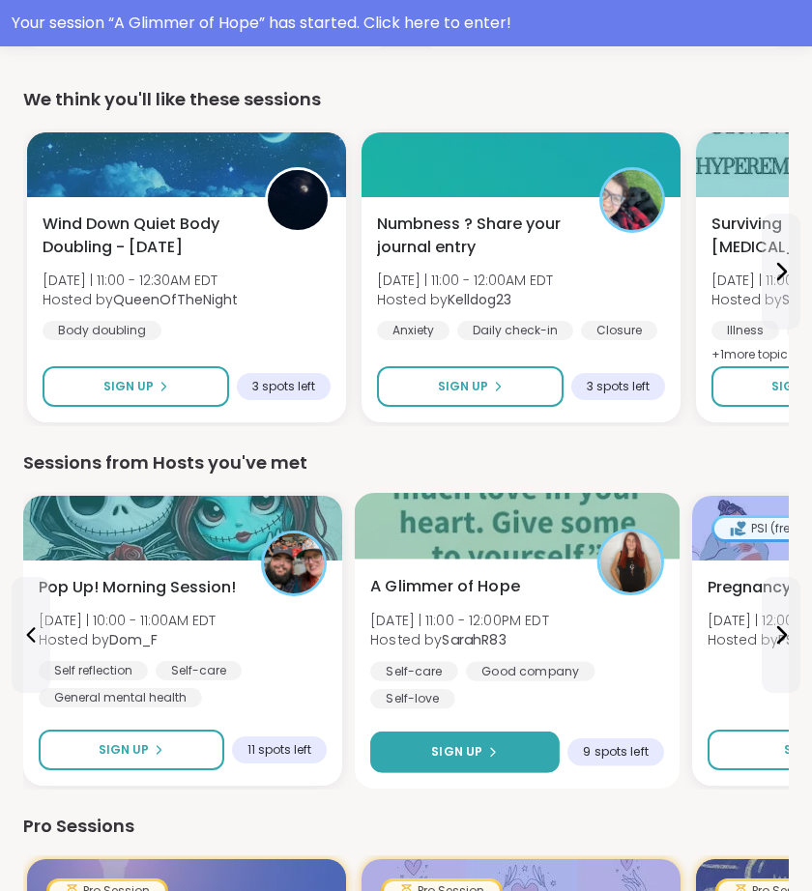
click at [533, 740] on button "Sign Up" at bounding box center [464, 752] width 189 height 42
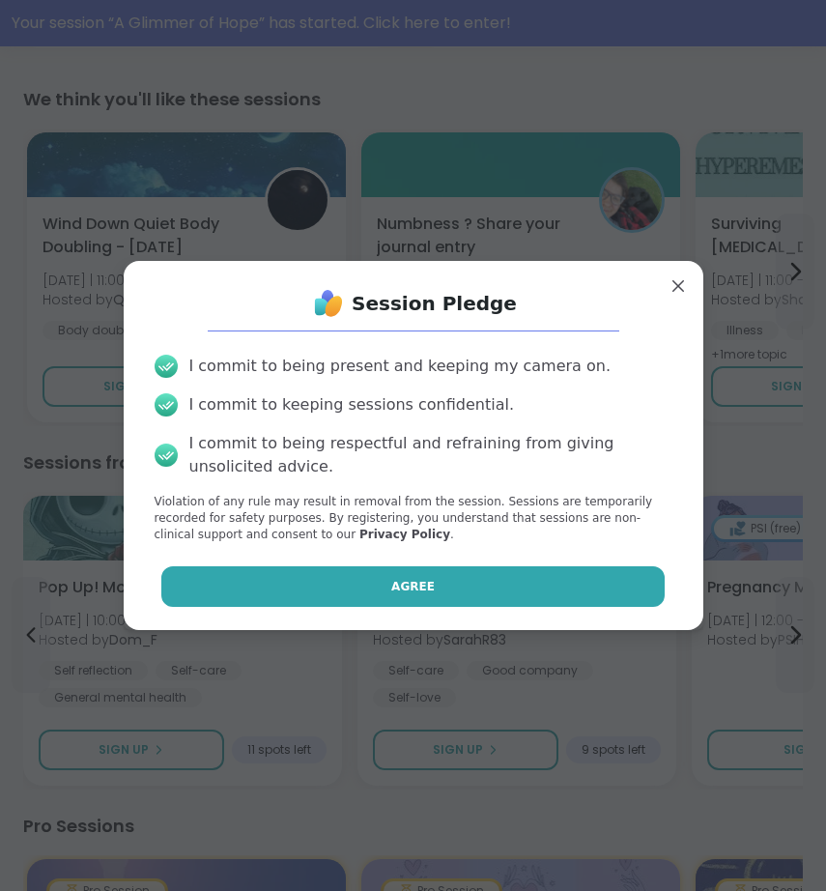
click at [504, 588] on button "Agree" at bounding box center [412, 586] width 503 height 41
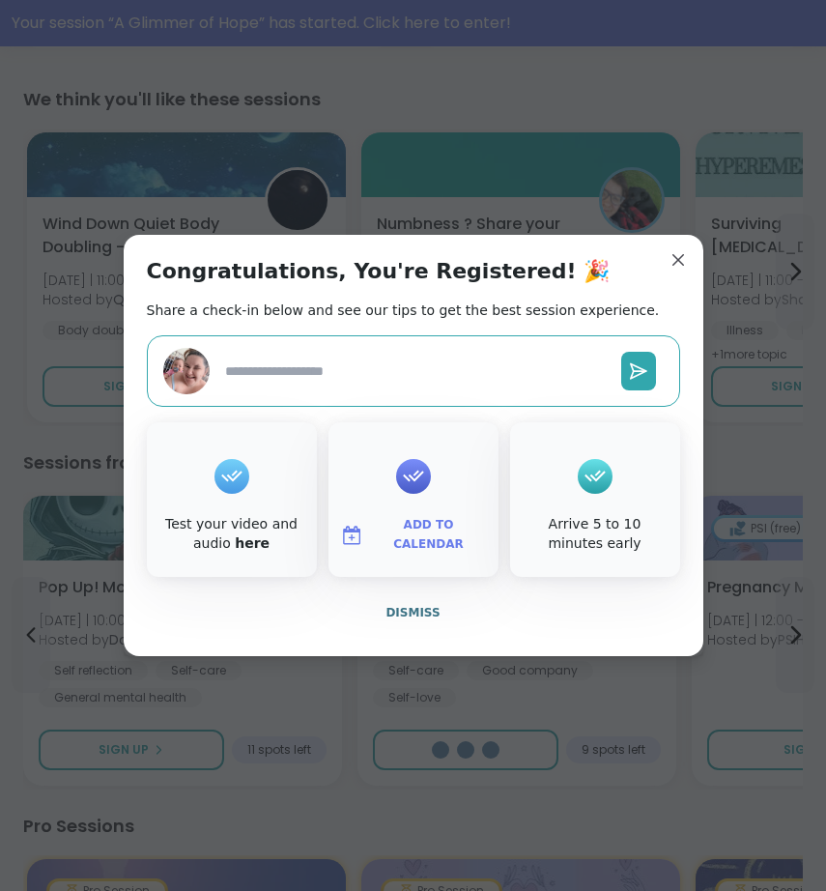
type textarea "*"
click at [431, 609] on button "Dismiss" at bounding box center [413, 612] width 533 height 41
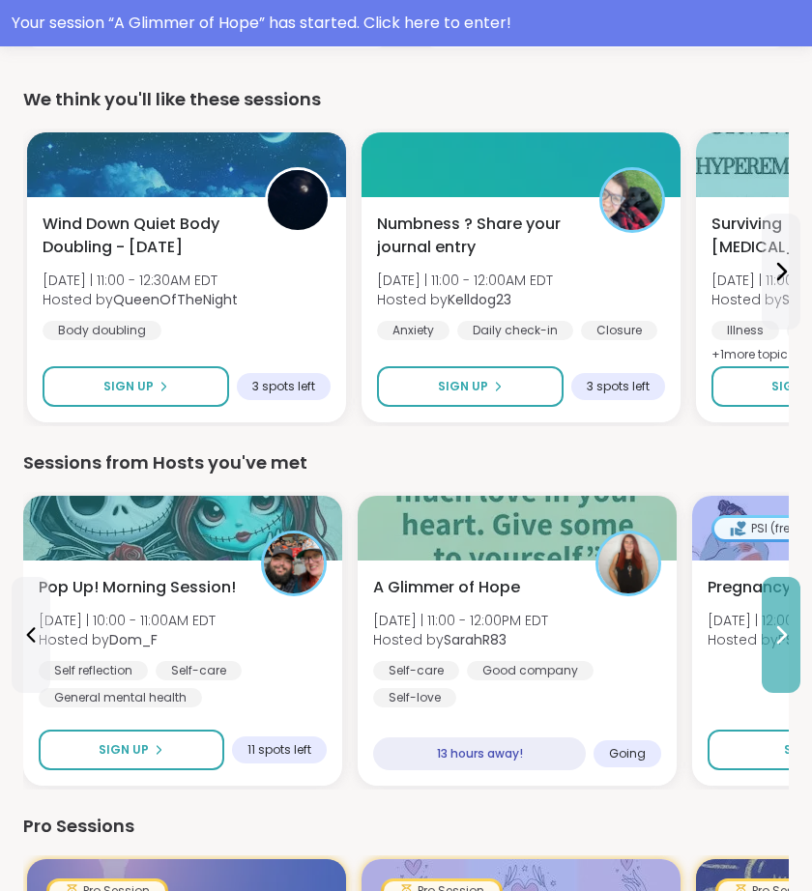
click at [786, 634] on icon at bounding box center [782, 634] width 8 height 15
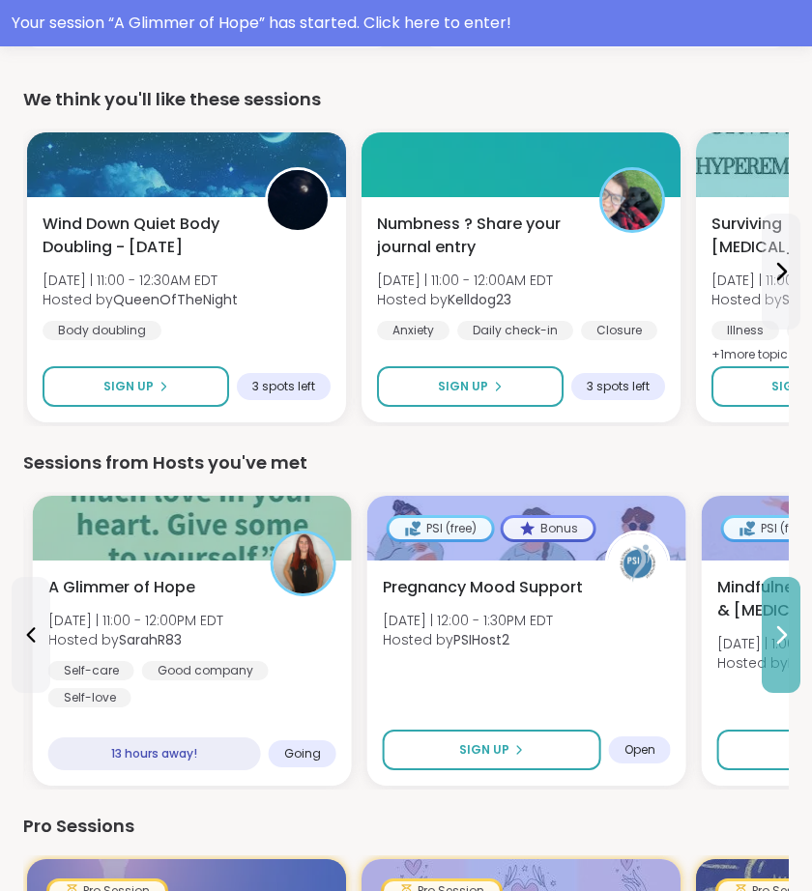
click at [786, 634] on icon at bounding box center [782, 634] width 8 height 15
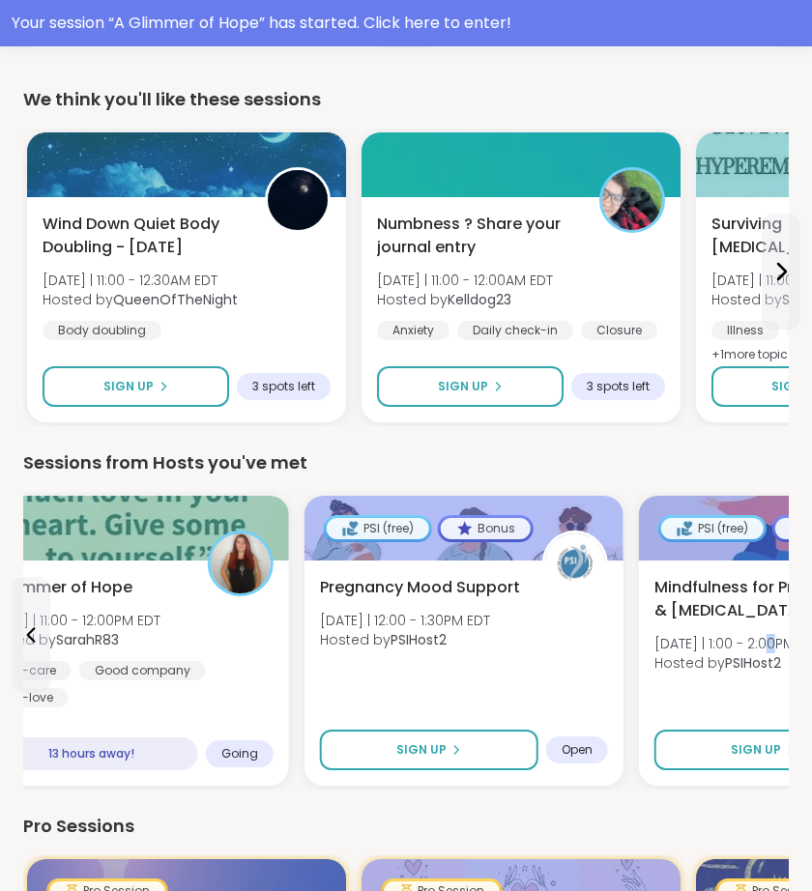
click at [786, 634] on span "[DATE] | 1:00 - 2:00PM EDT" at bounding box center [737, 643] width 167 height 19
